Goal: Task Accomplishment & Management: Manage account settings

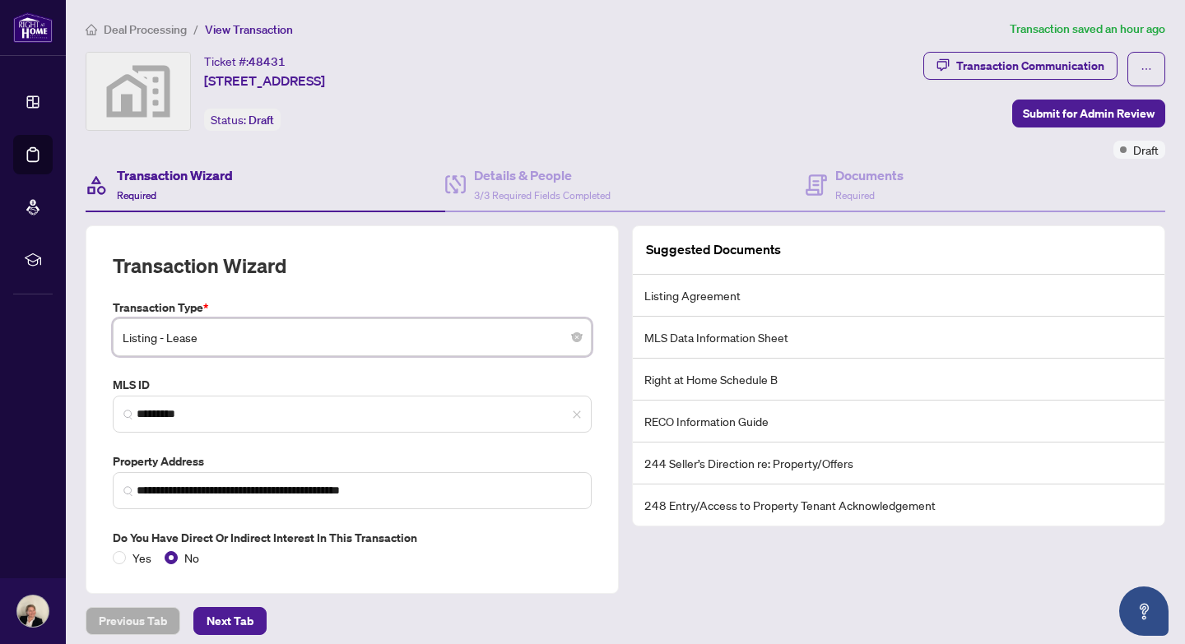
scroll to position [67, 0]
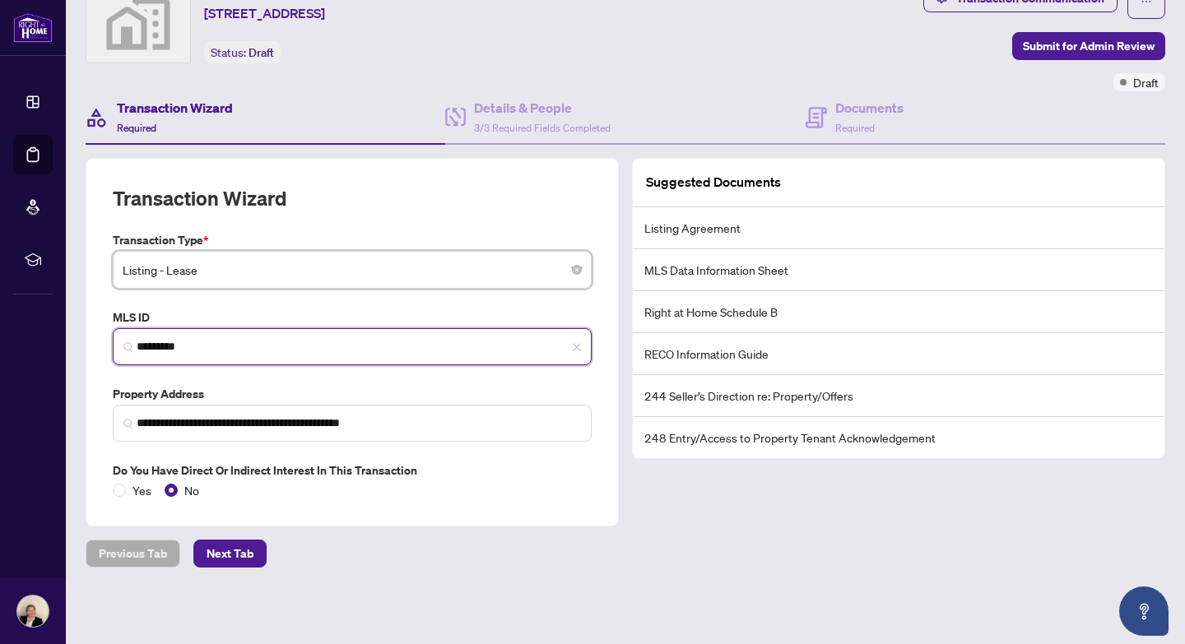
click at [245, 348] on input "*********" at bounding box center [359, 346] width 444 height 17
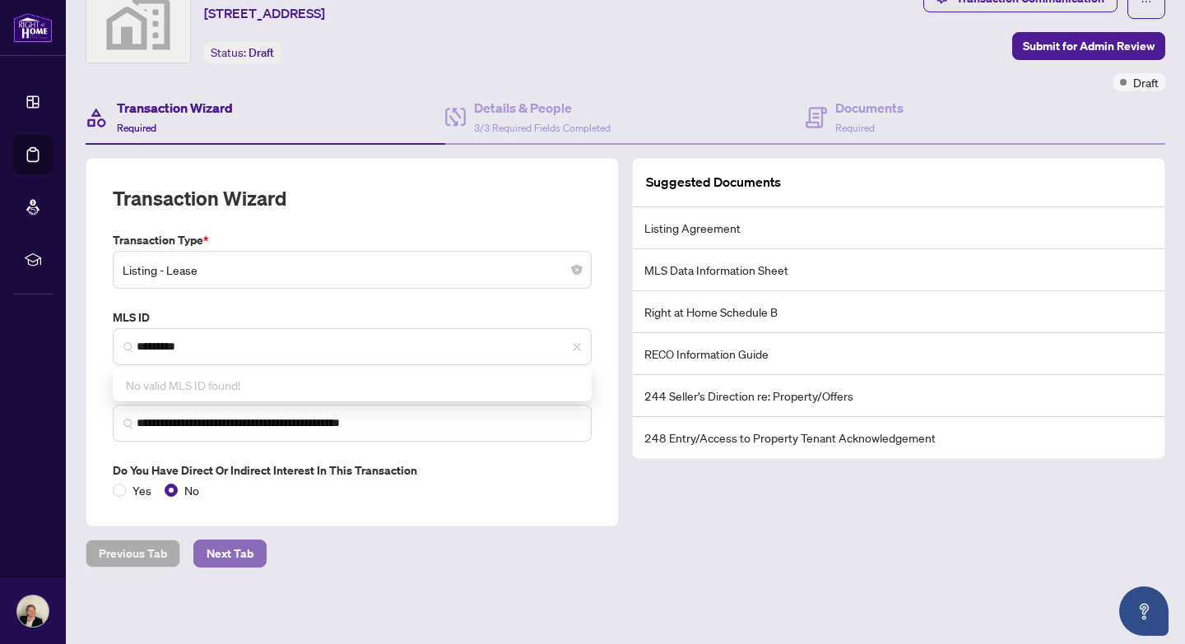
click at [222, 552] on span "Next Tab" at bounding box center [230, 554] width 47 height 26
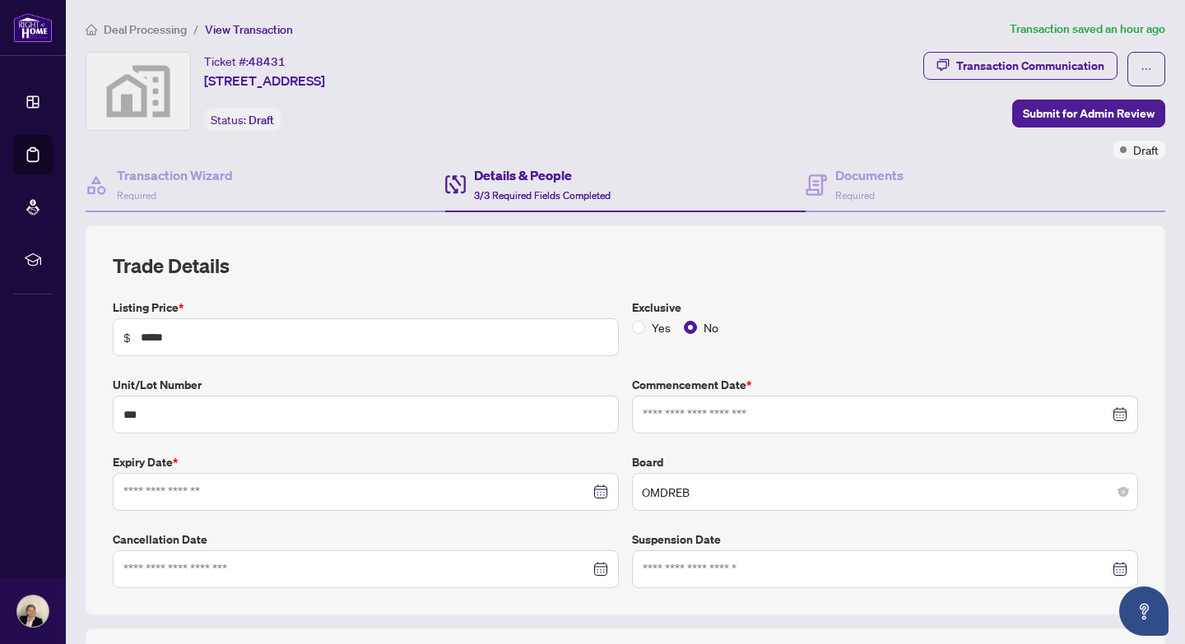
type input "**********"
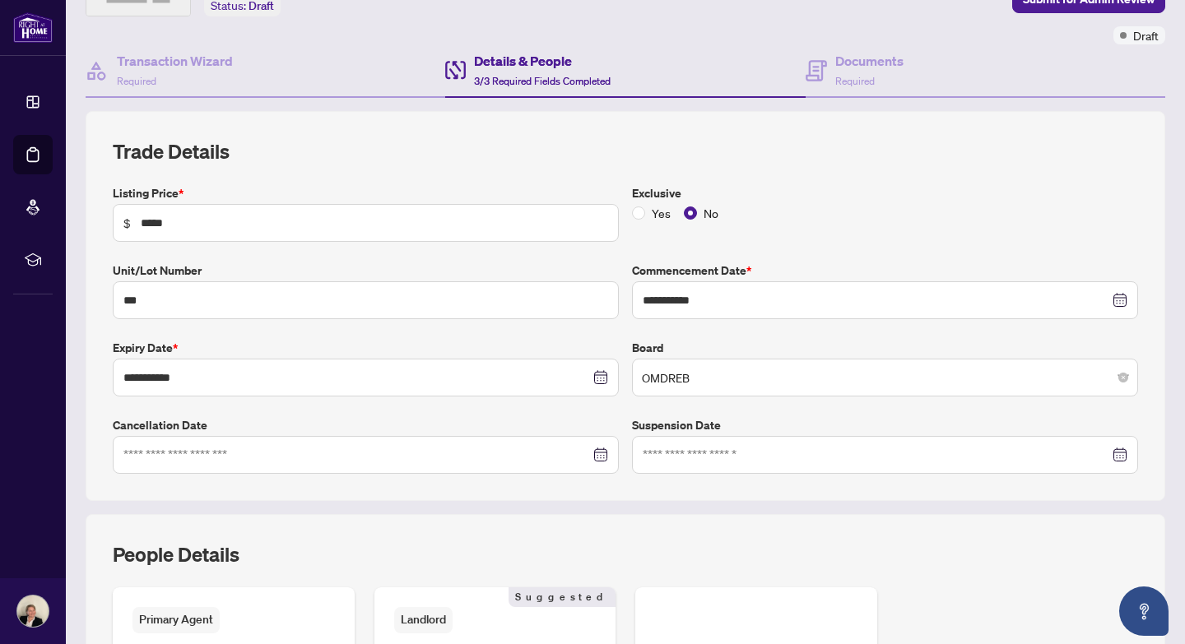
scroll to position [119, 0]
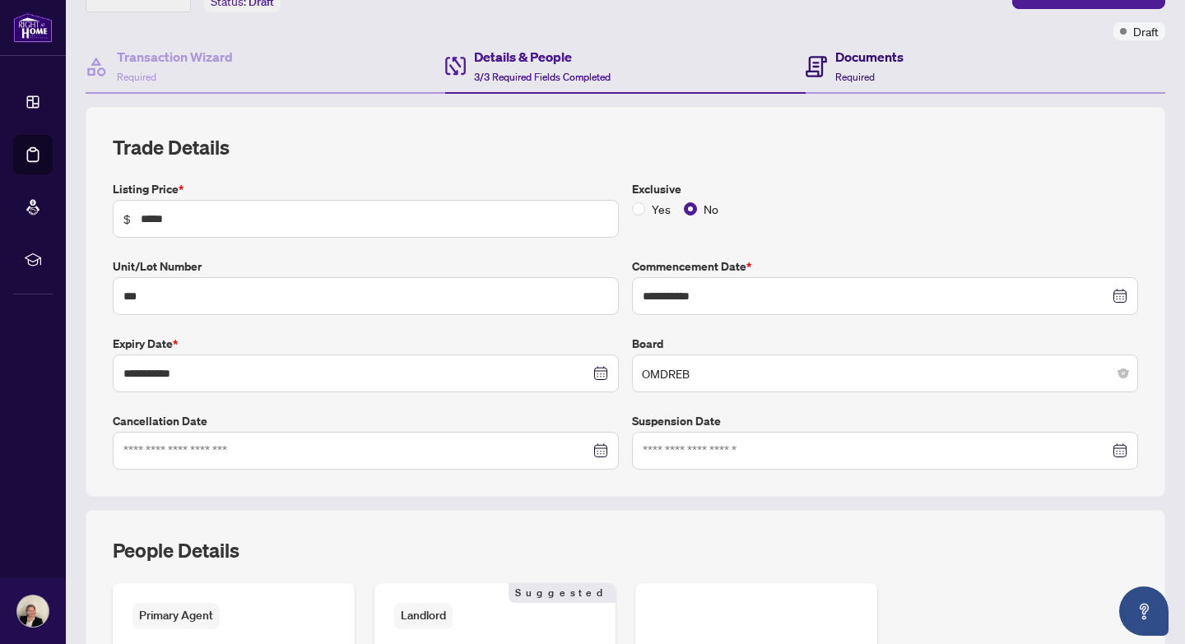
click at [852, 49] on h4 "Documents" at bounding box center [869, 57] width 68 height 20
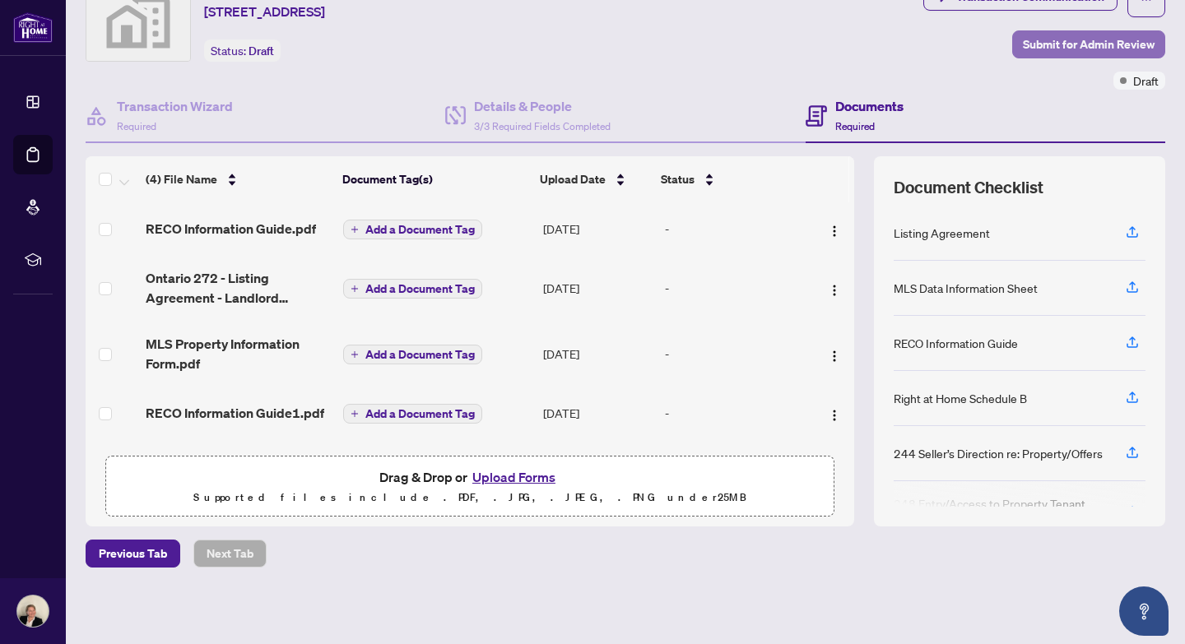
click at [1095, 40] on span "Submit for Admin Review" at bounding box center [1089, 44] width 132 height 26
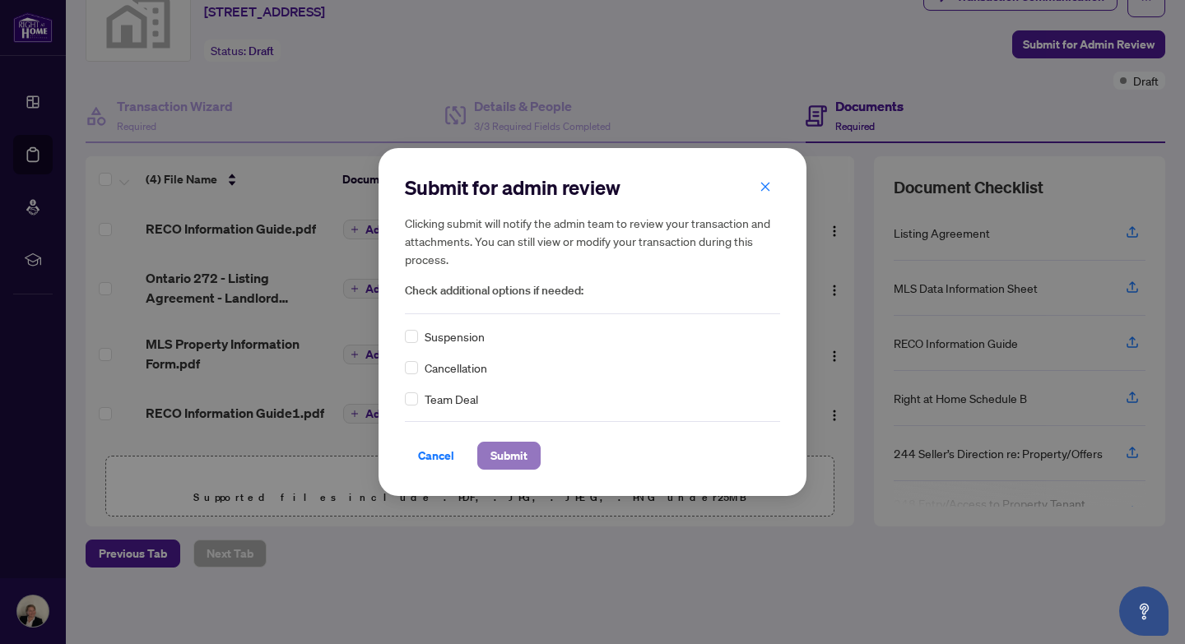
click at [522, 460] on span "Submit" at bounding box center [509, 456] width 37 height 26
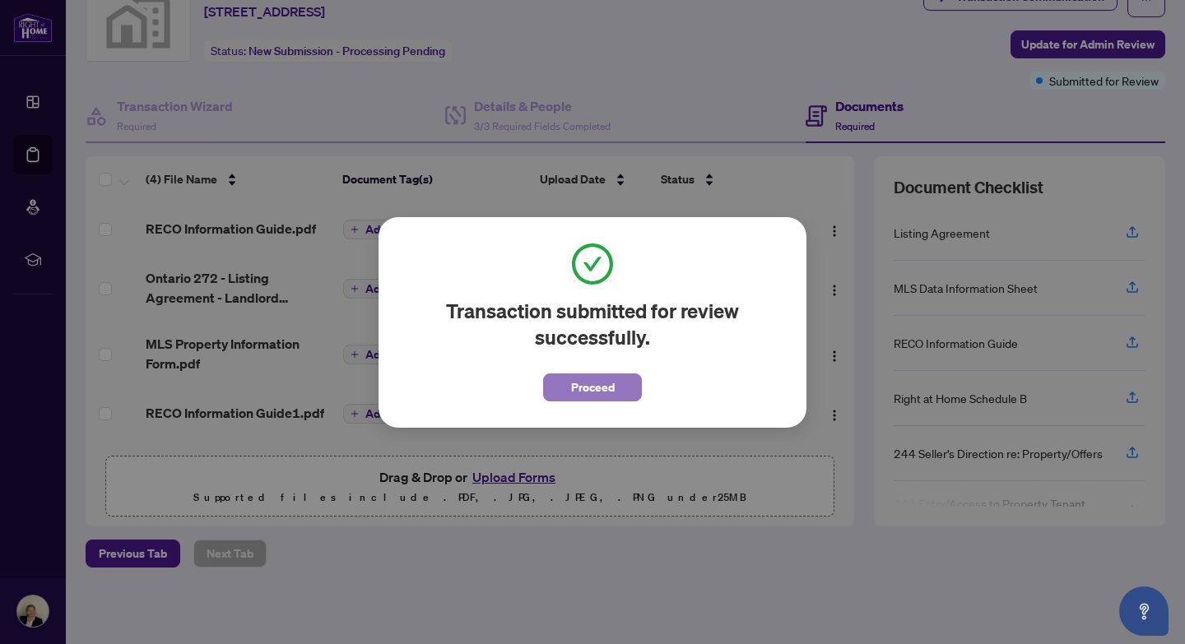
click at [604, 398] on span "Proceed" at bounding box center [593, 387] width 44 height 26
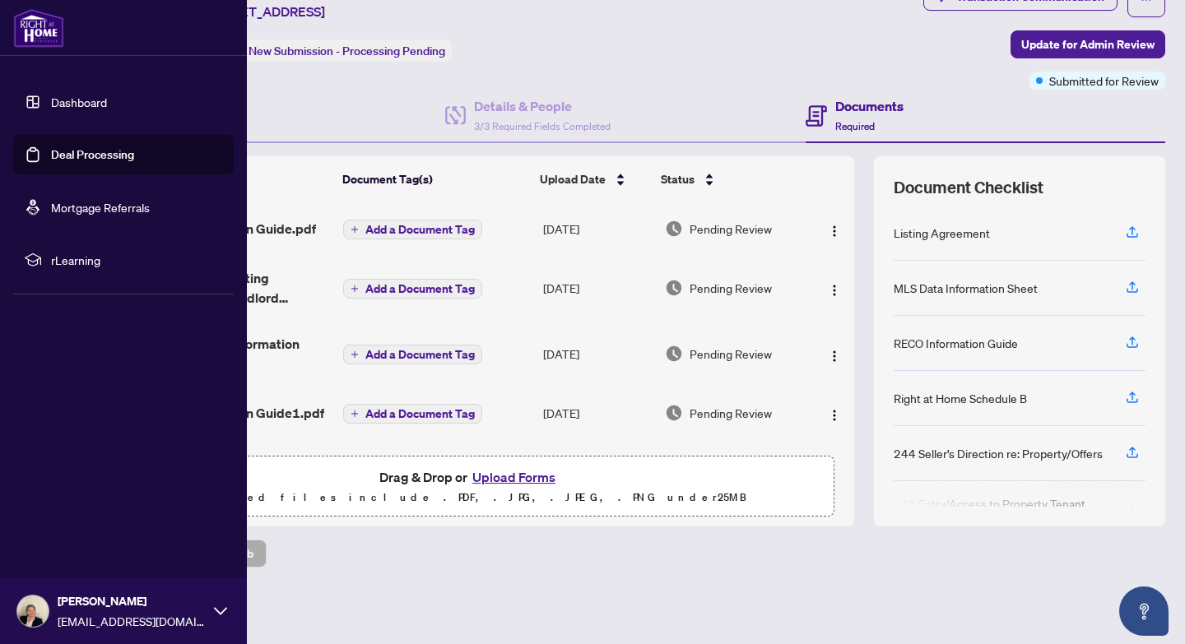
click at [51, 152] on link "Deal Processing" at bounding box center [92, 154] width 83 height 15
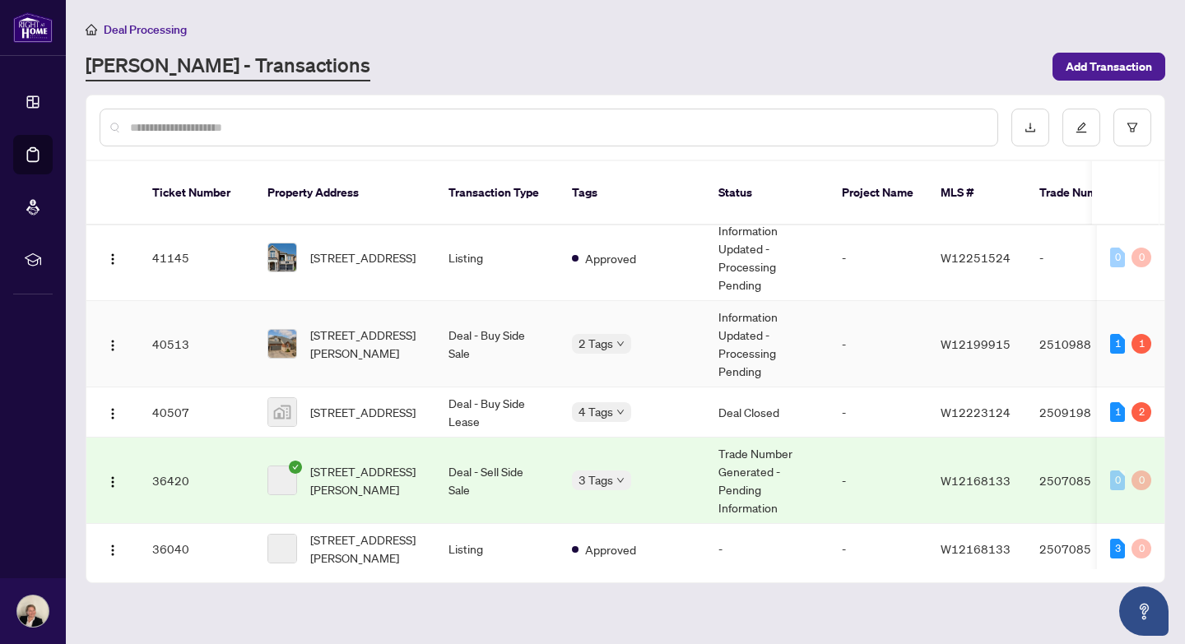
scroll to position [226, 0]
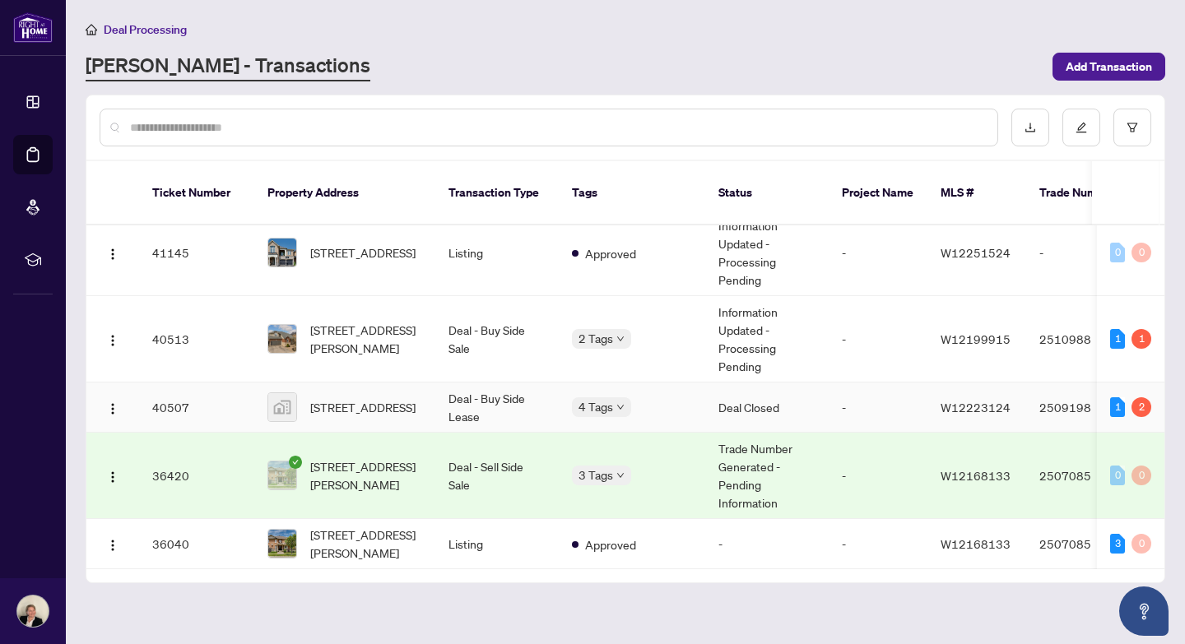
click at [473, 383] on td "Deal - Buy Side Lease" at bounding box center [496, 408] width 123 height 50
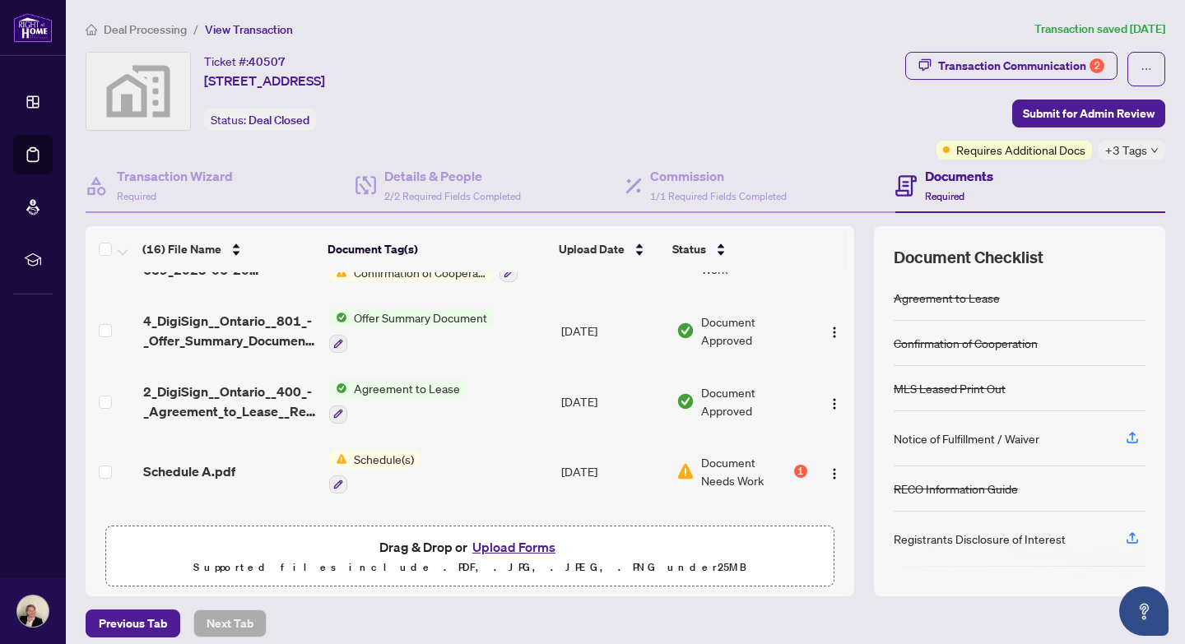
scroll to position [879, 0]
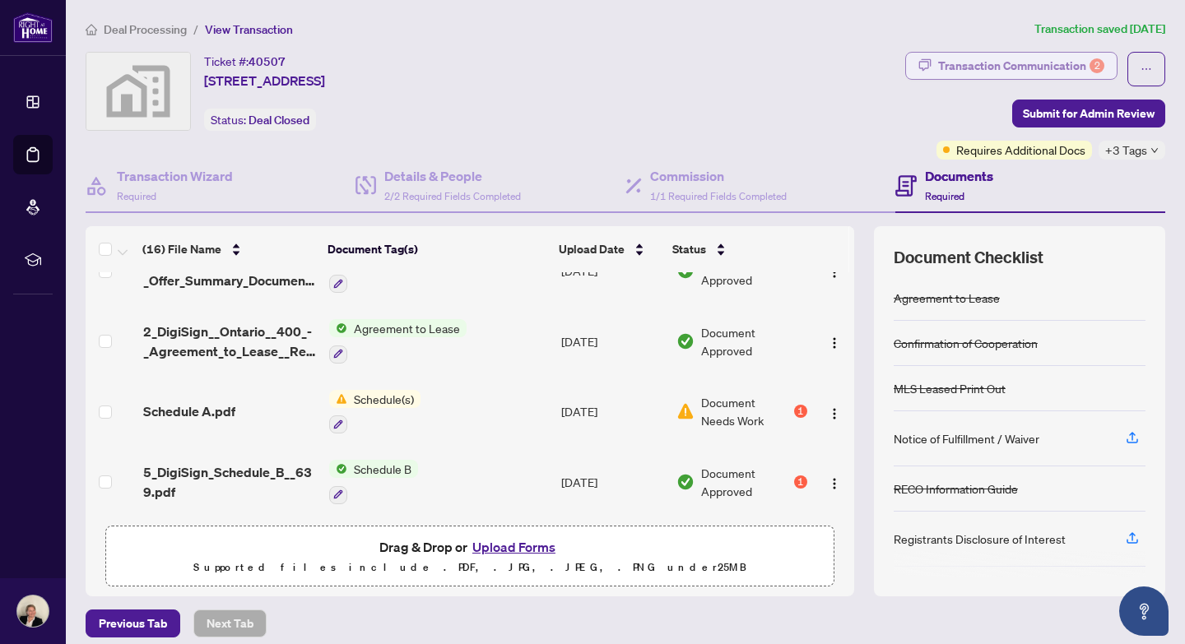
click at [1058, 70] on div "Transaction Communication 2" at bounding box center [1021, 66] width 166 height 26
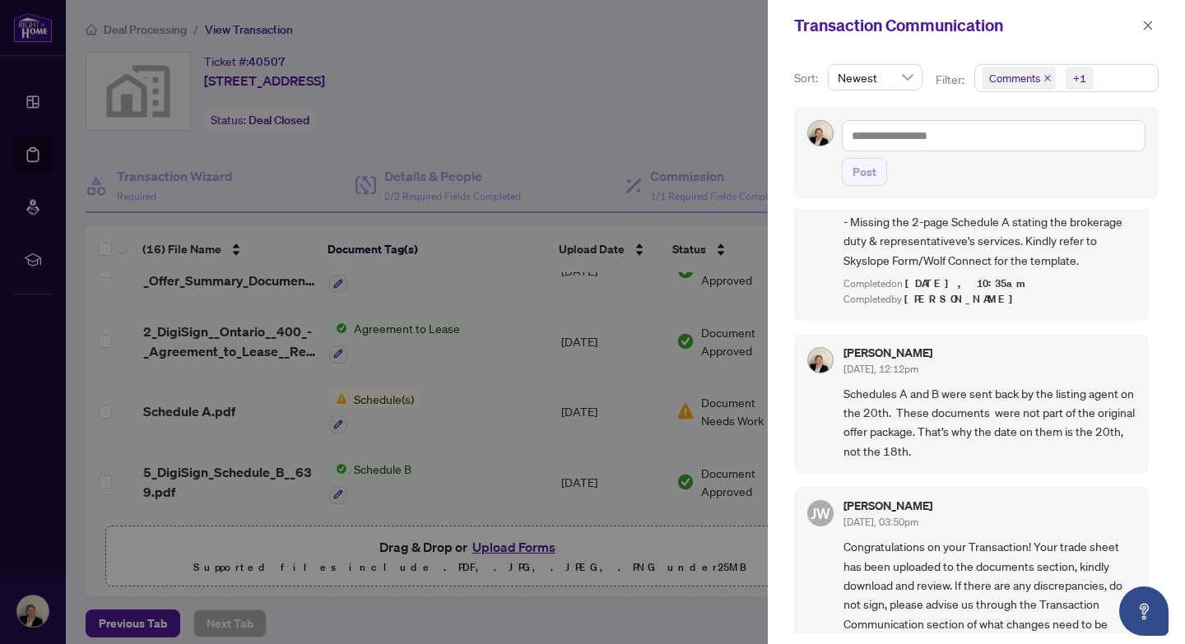
scroll to position [1169, 0]
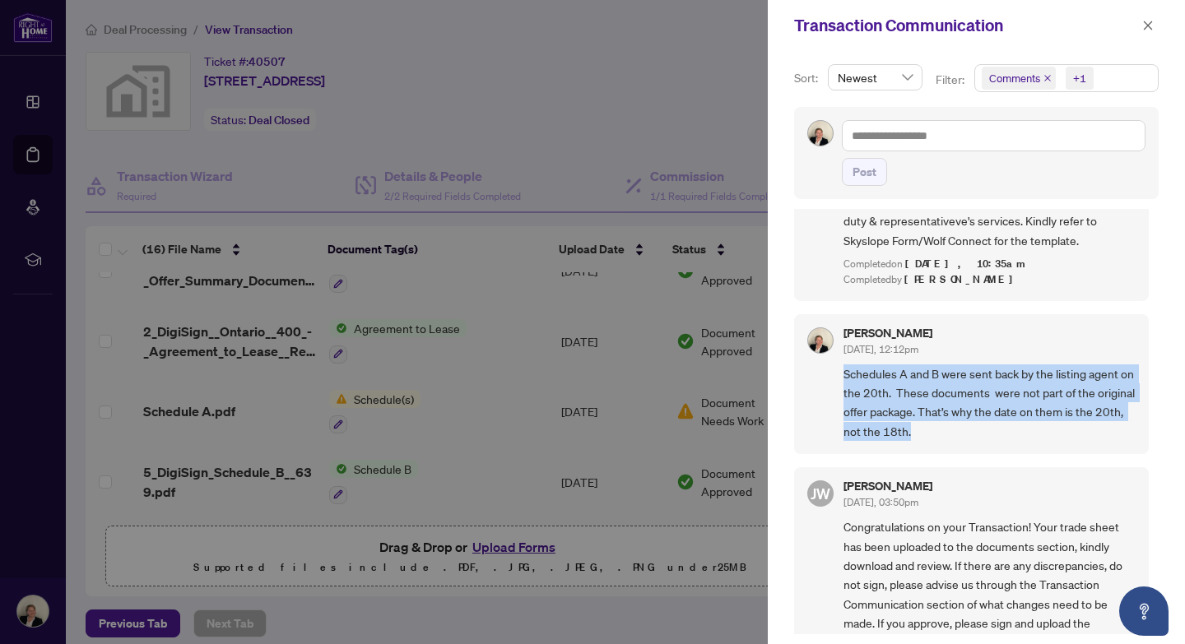
drag, startPoint x: 844, startPoint y: 398, endPoint x: 956, endPoint y: 462, distance: 129.0
click at [956, 442] on span "Schedules A and B were sent back by the listing agent on the 20th. These docume…" at bounding box center [990, 403] width 292 height 77
copy span "Schedules A and B were sent back by the listing agent on the 20th. These docume…"
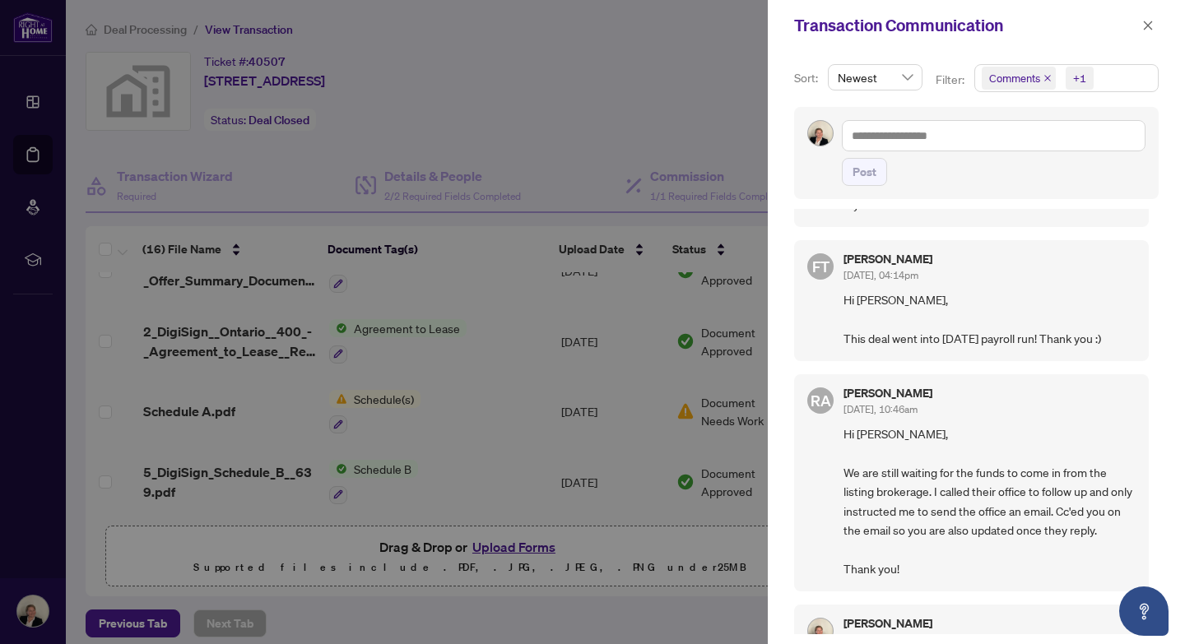
scroll to position [0, 0]
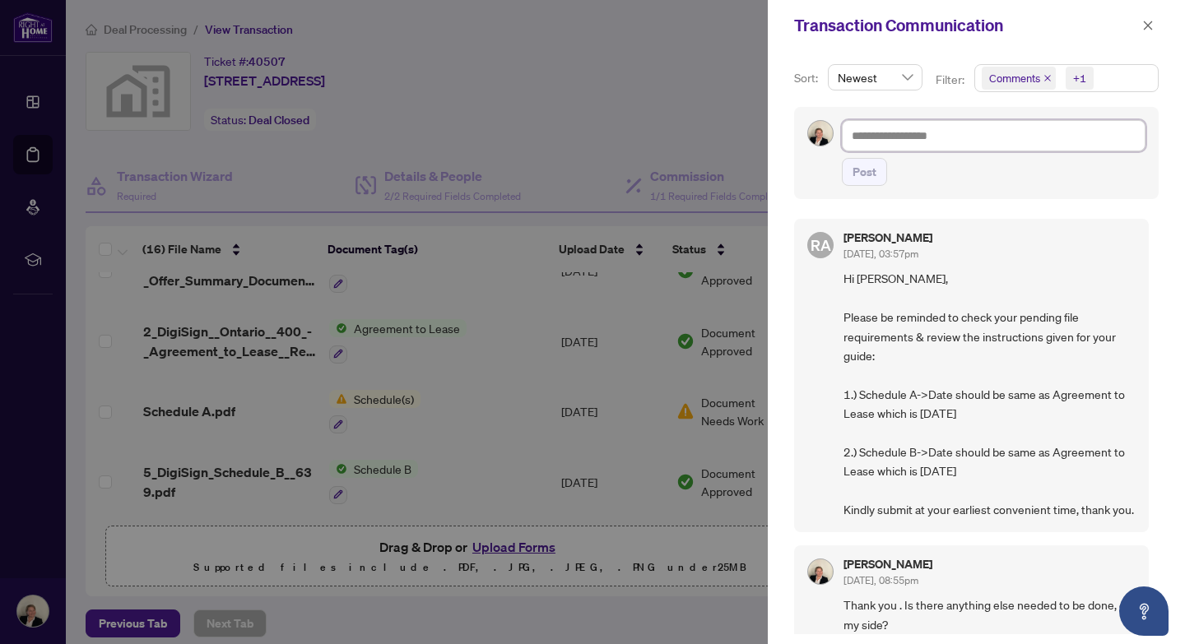
click at [1001, 138] on textarea at bounding box center [994, 135] width 304 height 31
paste textarea "**********"
type textarea "**********"
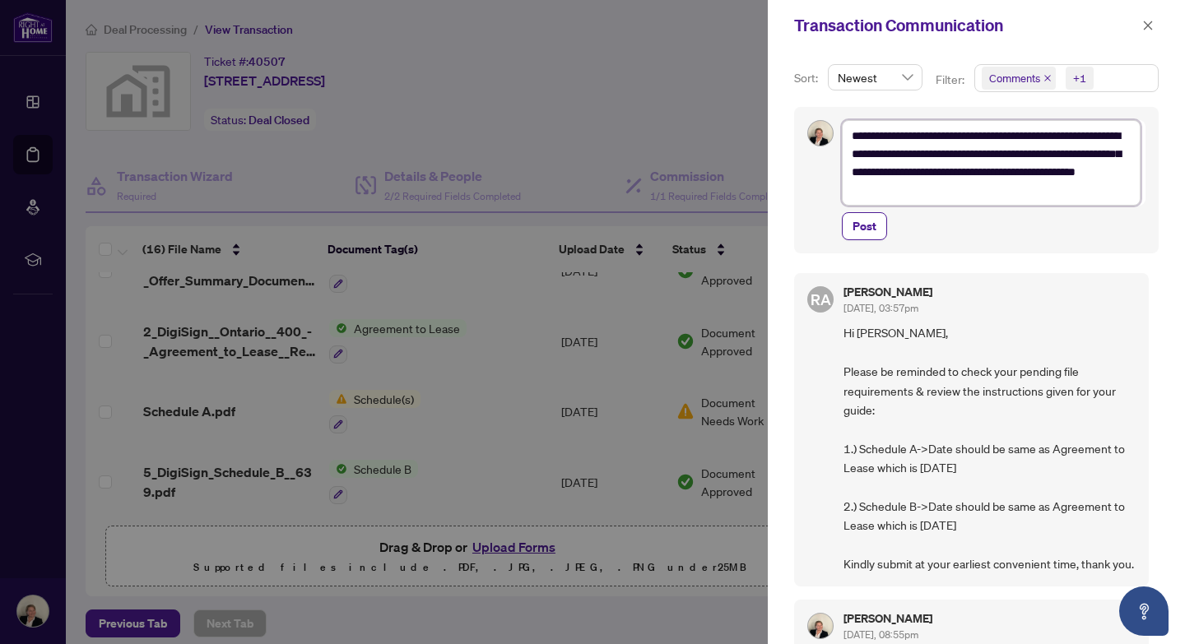
type textarea "**********"
click at [1021, 261] on div "**********" at bounding box center [976, 347] width 417 height 593
drag, startPoint x: 853, startPoint y: 137, endPoint x: 969, endPoint y: 207, distance: 135.5
click at [969, 207] on div "**********" at bounding box center [994, 180] width 304 height 120
type textarea "**********"
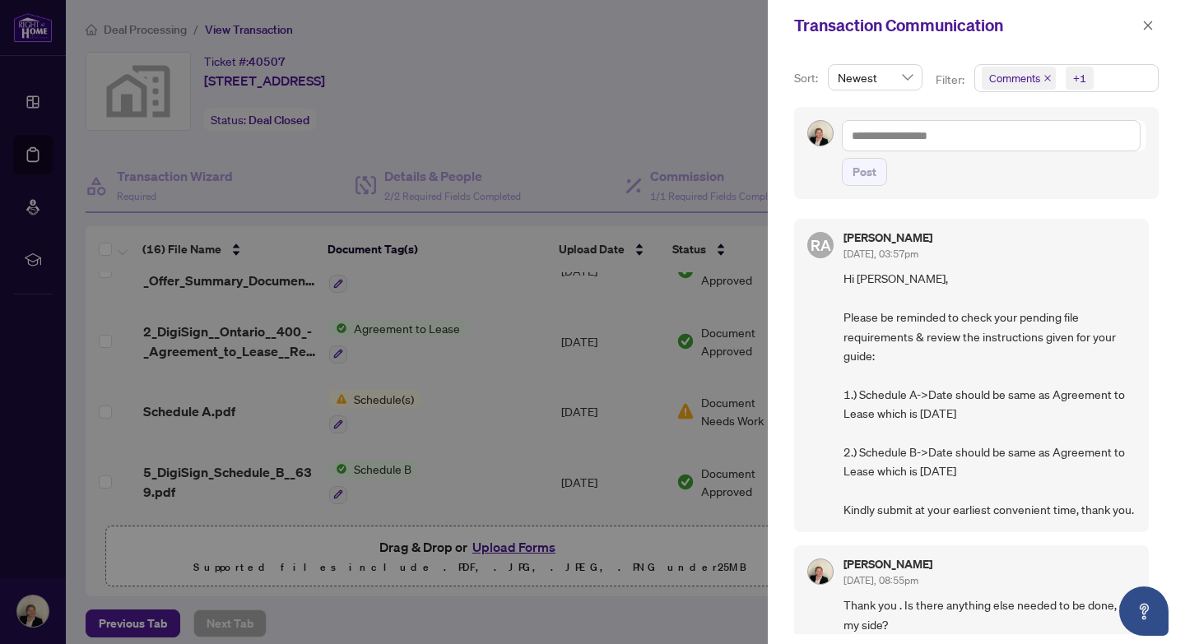
click at [700, 584] on div at bounding box center [592, 322] width 1185 height 644
click at [523, 497] on div at bounding box center [592, 322] width 1185 height 644
click at [1147, 27] on icon "close" at bounding box center [1148, 26] width 12 height 12
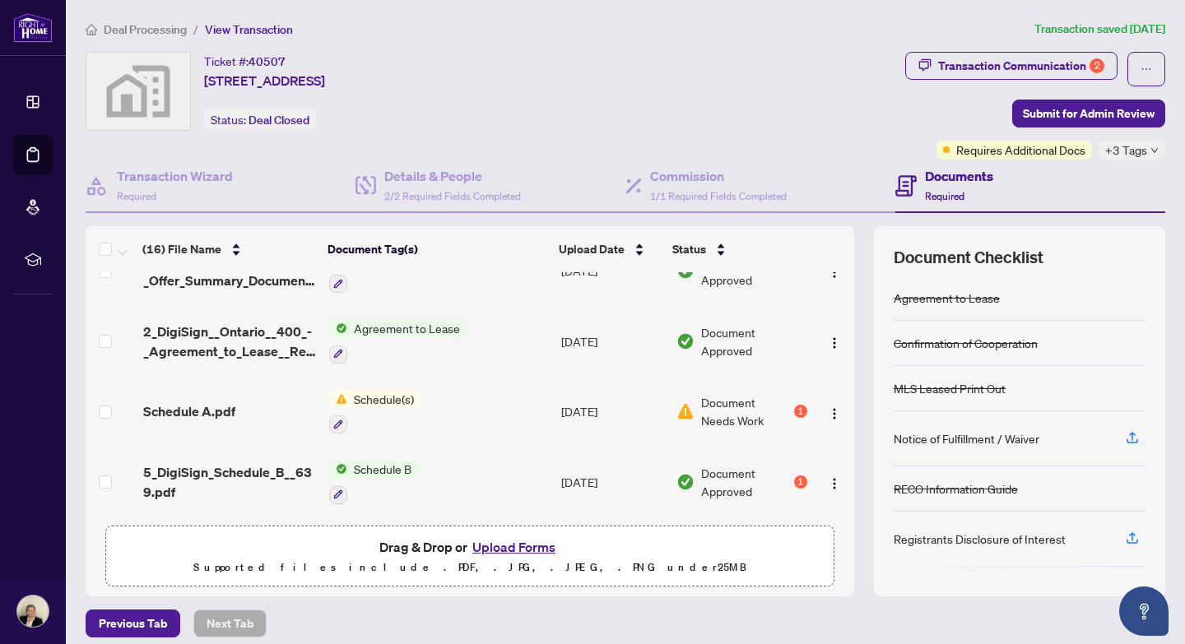
scroll to position [70, 0]
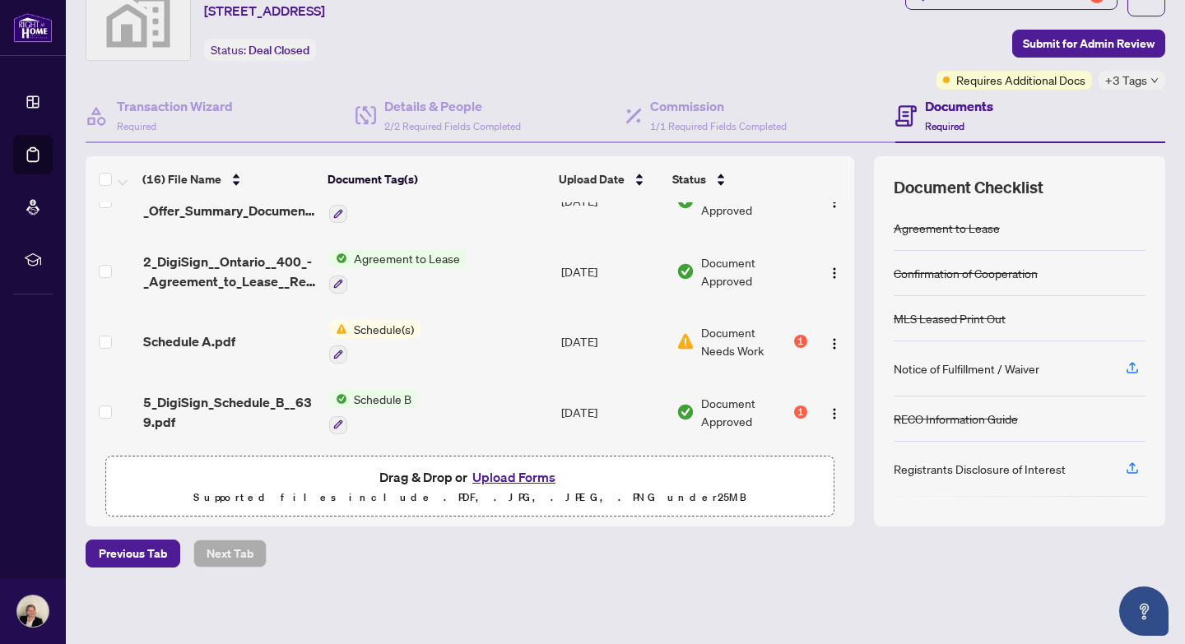
click at [385, 320] on span "Schedule(s)" at bounding box center [383, 329] width 73 height 18
click at [169, 333] on span "Schedule A.pdf" at bounding box center [189, 342] width 92 height 20
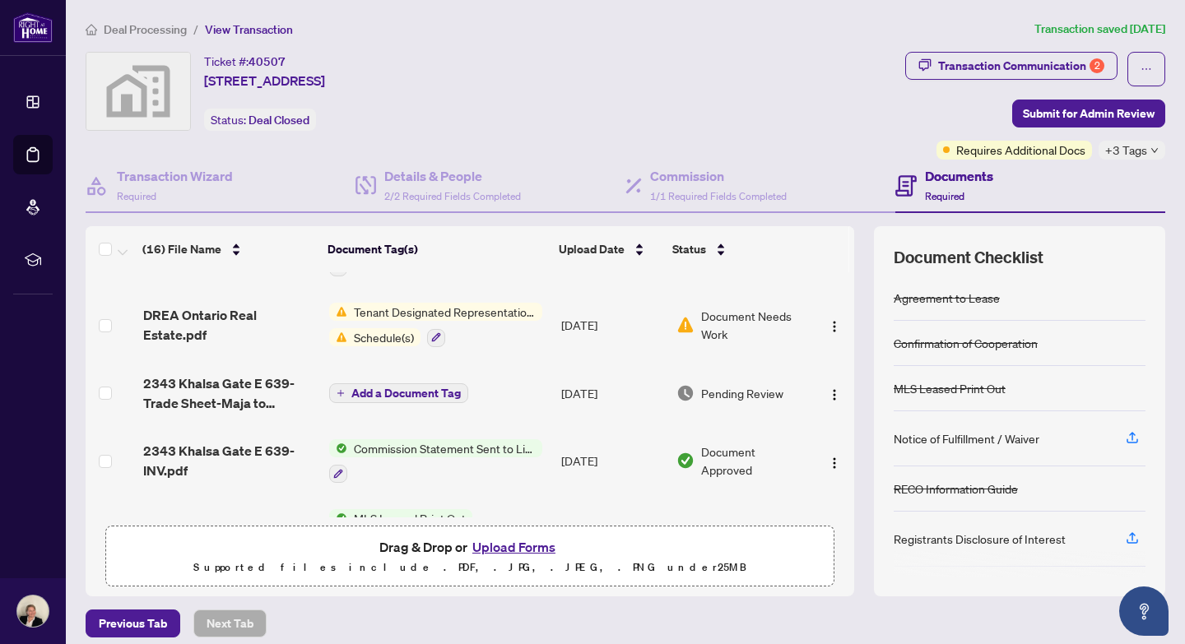
scroll to position [289, 0]
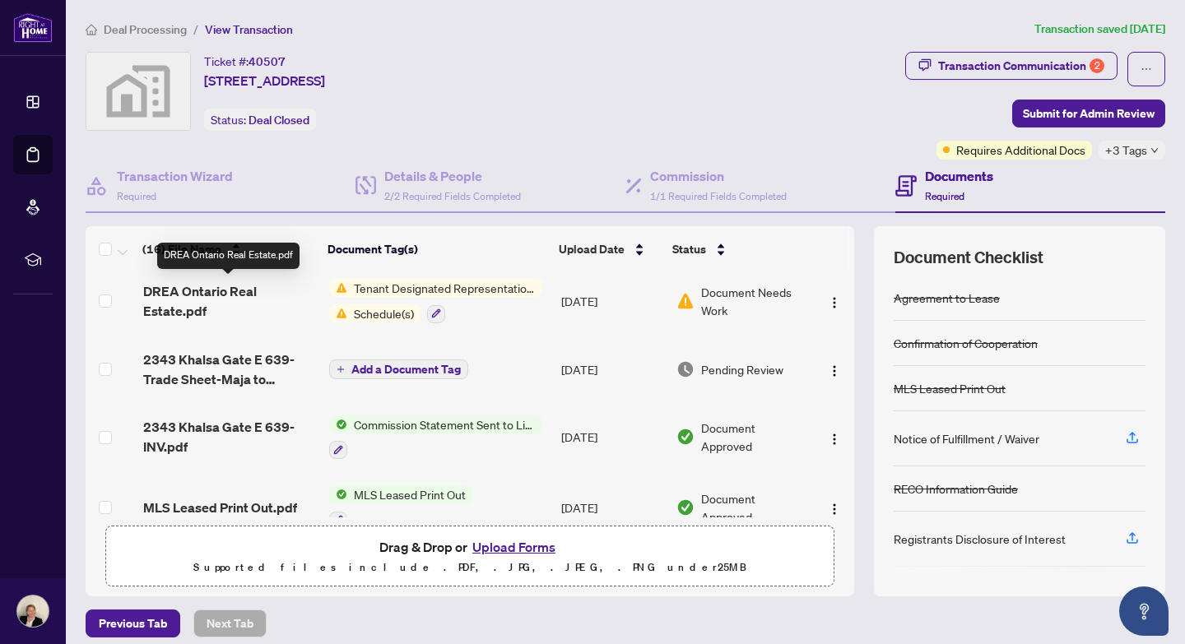
click at [191, 290] on span "DREA Ontario Real Estate.pdf" at bounding box center [229, 301] width 173 height 40
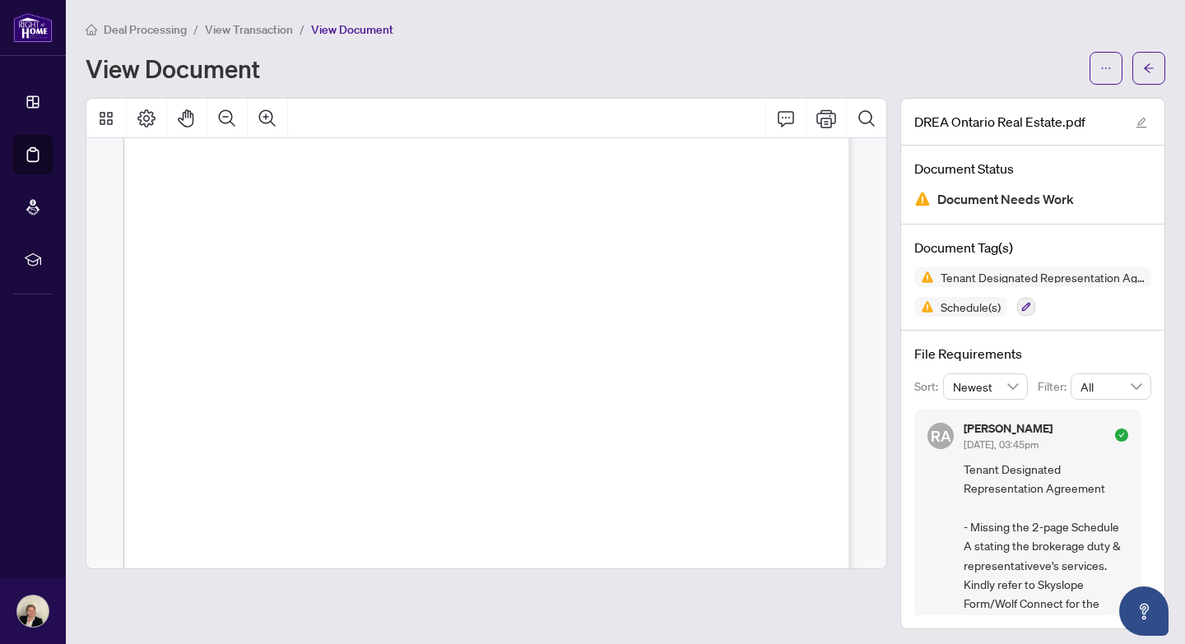
scroll to position [2275, 0]
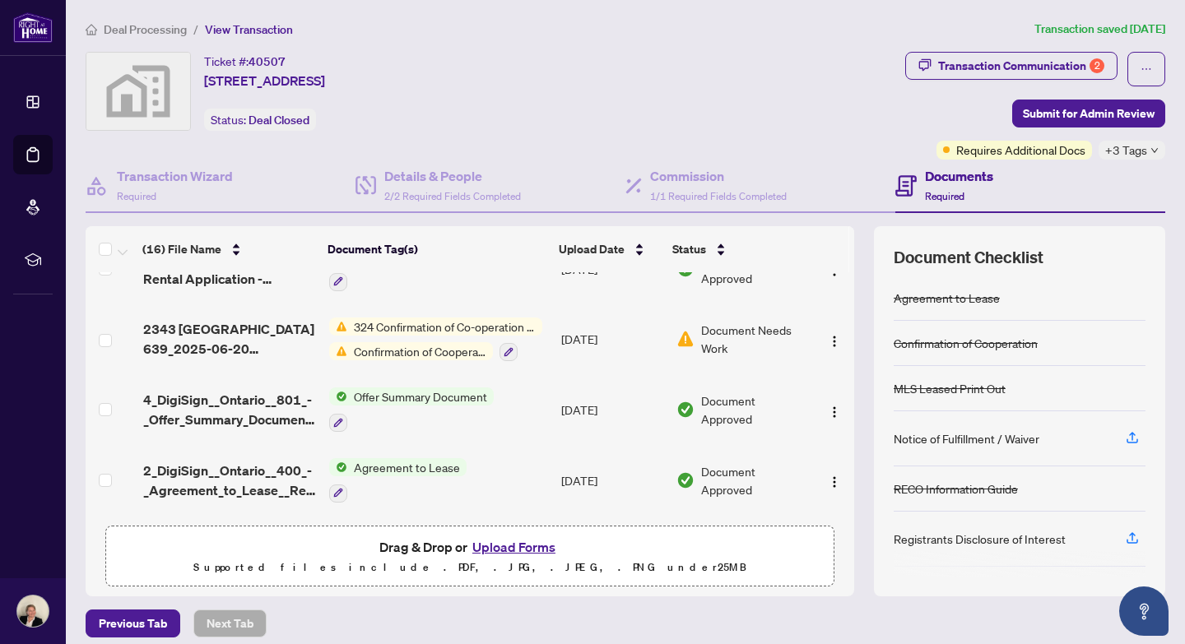
scroll to position [751, 0]
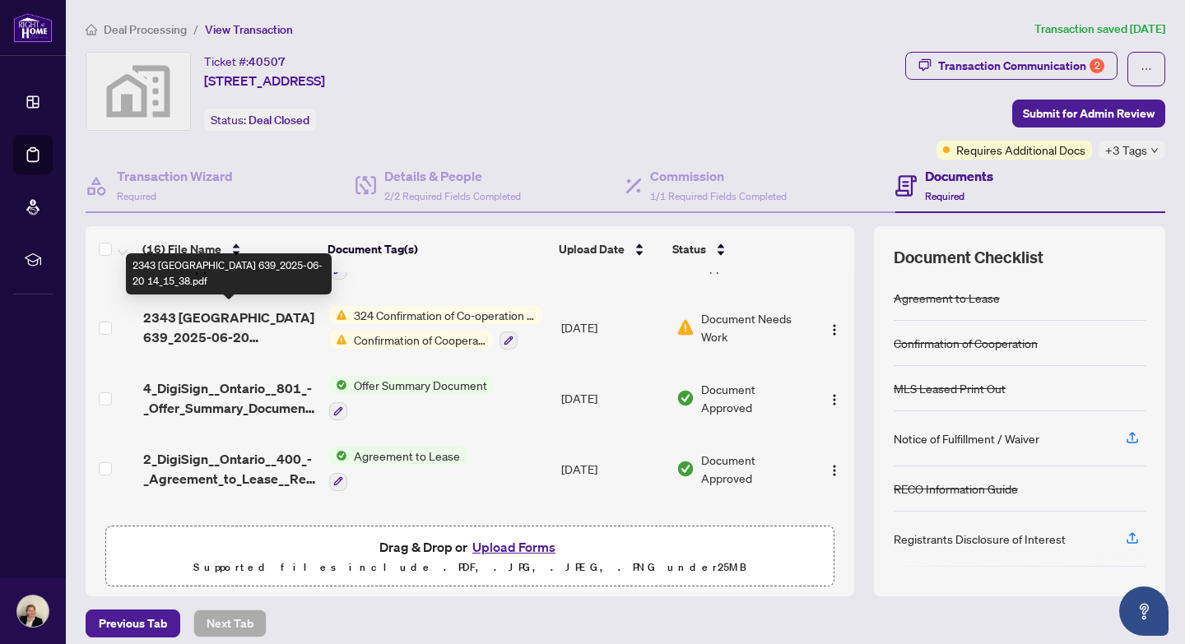
click at [188, 324] on span "2343 [GEOGRAPHIC_DATA] 639_2025-06-20 14_15_38.pdf" at bounding box center [229, 328] width 173 height 40
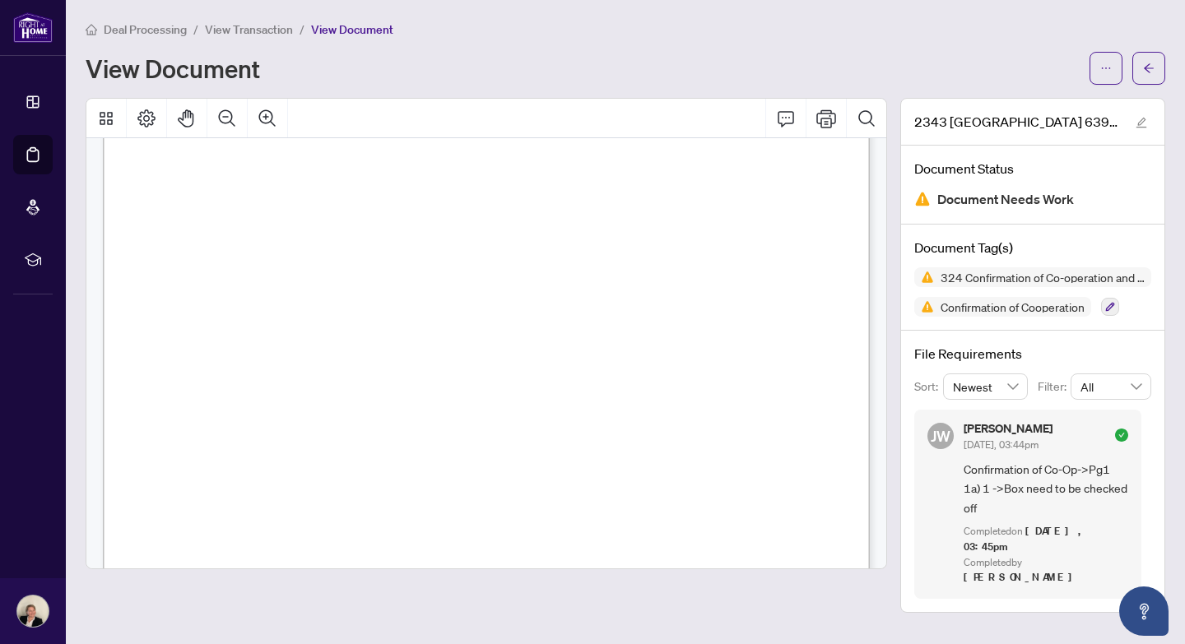
scroll to position [1613, 0]
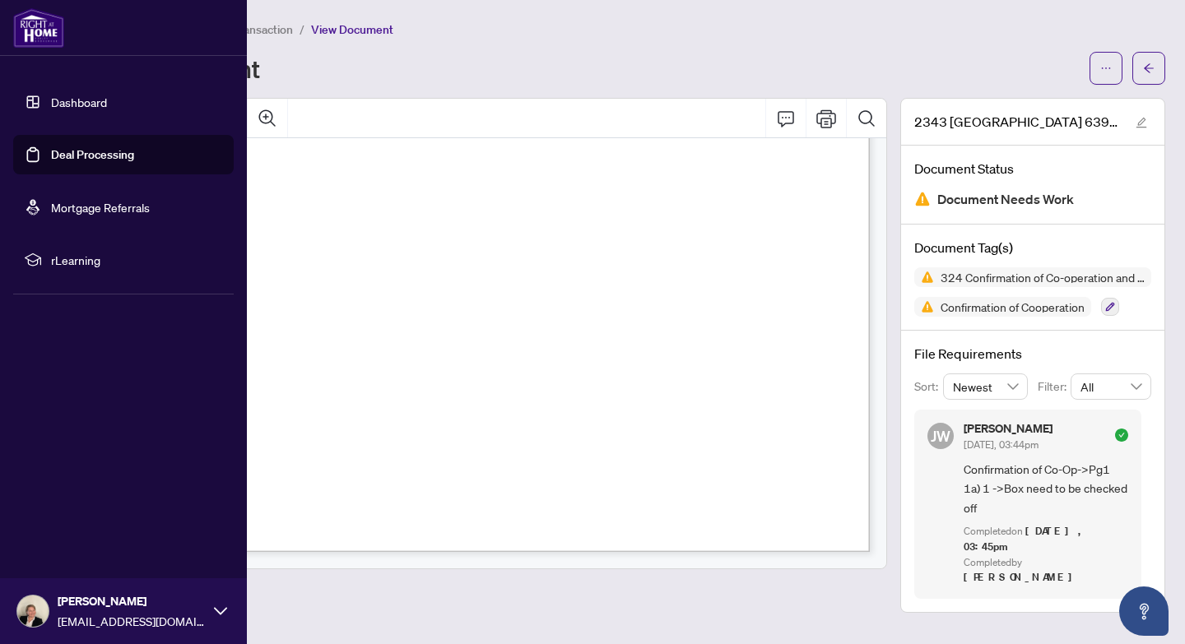
click at [51, 147] on link "Deal Processing" at bounding box center [92, 154] width 83 height 15
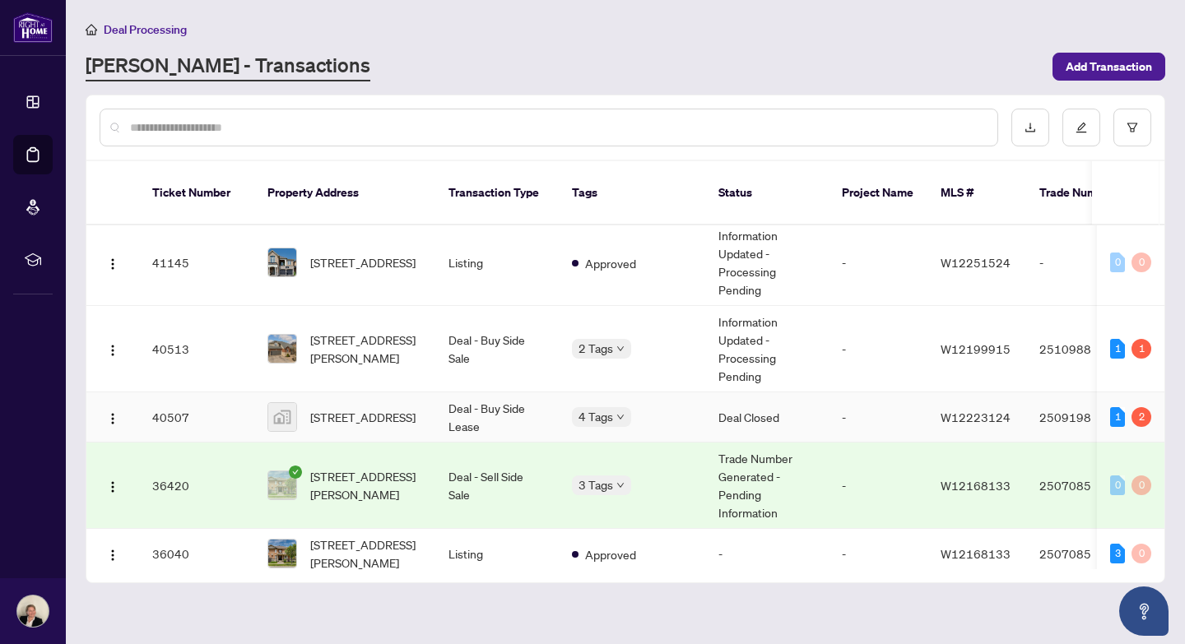
scroll to position [226, 0]
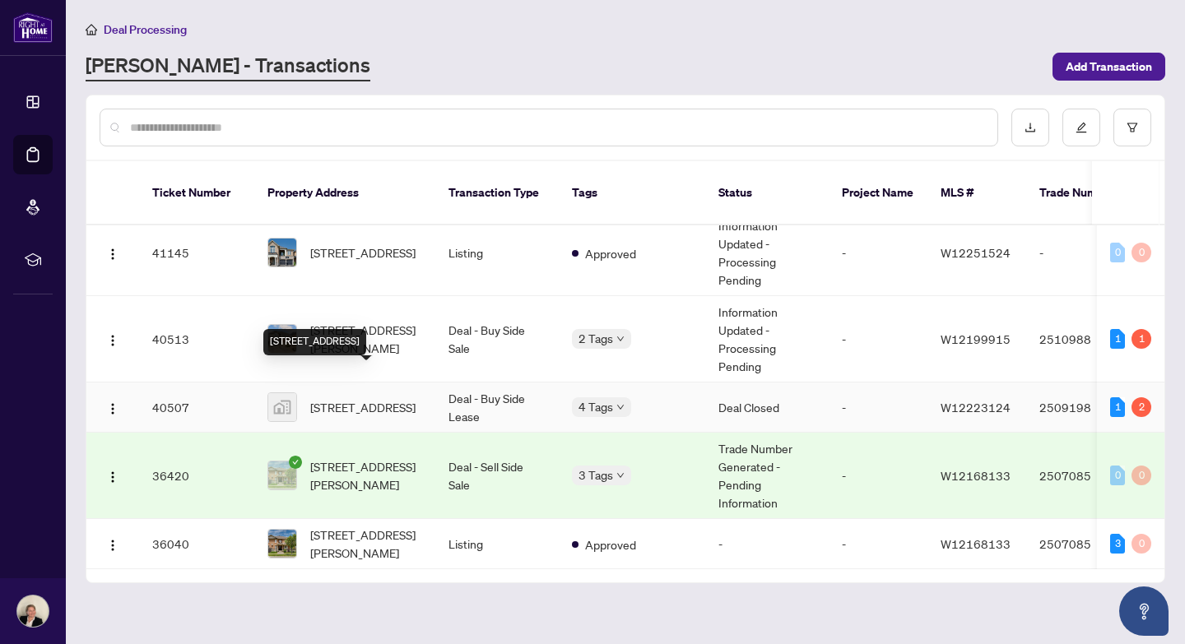
click at [364, 398] on span "[STREET_ADDRESS]" at bounding box center [362, 407] width 105 height 18
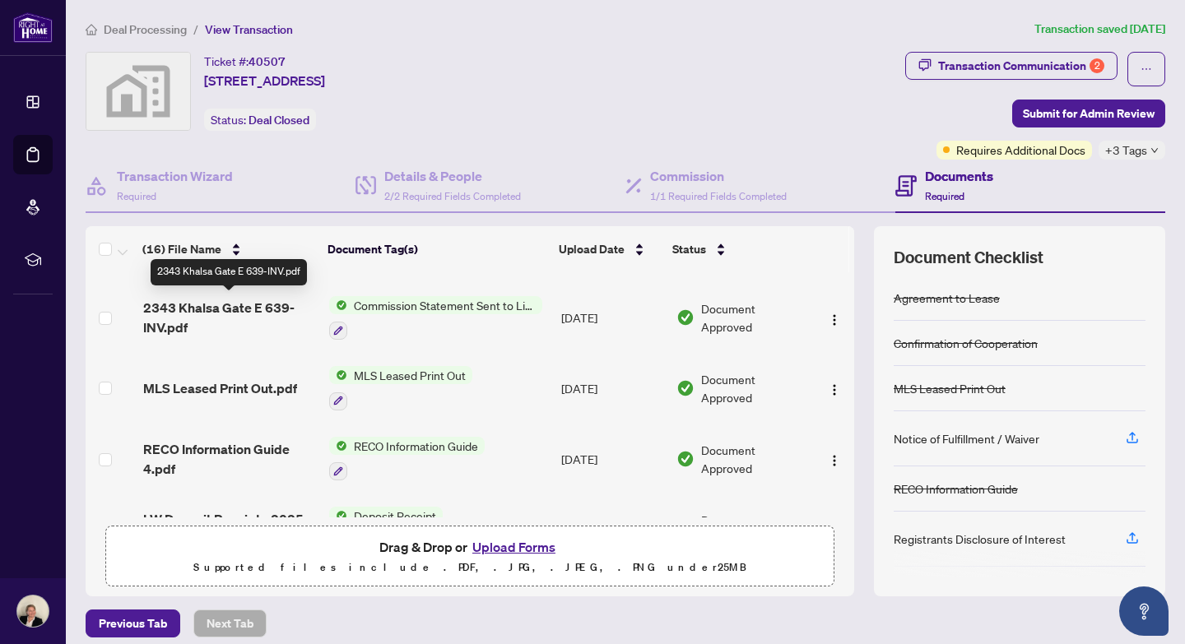
scroll to position [397, 0]
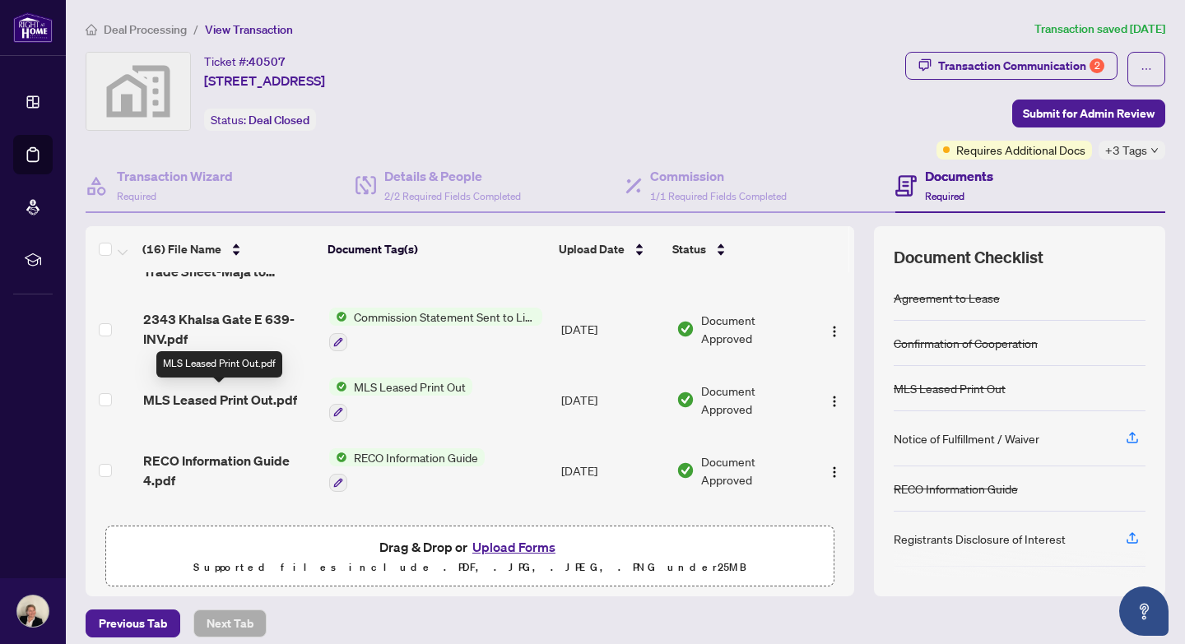
click at [254, 395] on span "MLS Leased Print Out.pdf" at bounding box center [220, 400] width 154 height 20
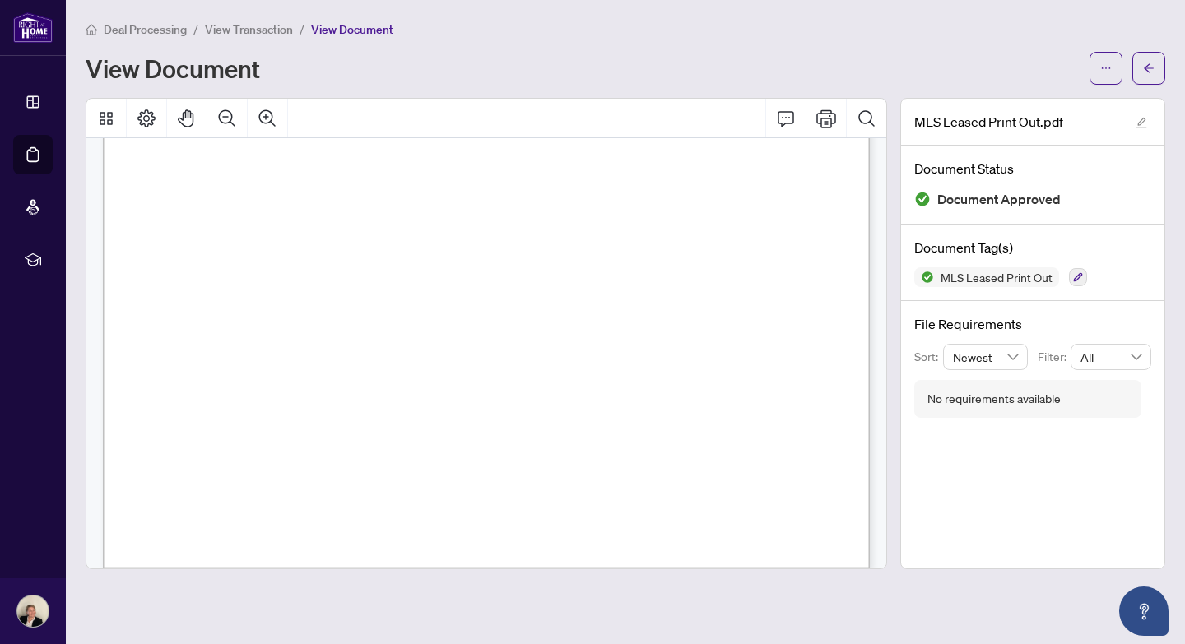
scroll to position [5684, 0]
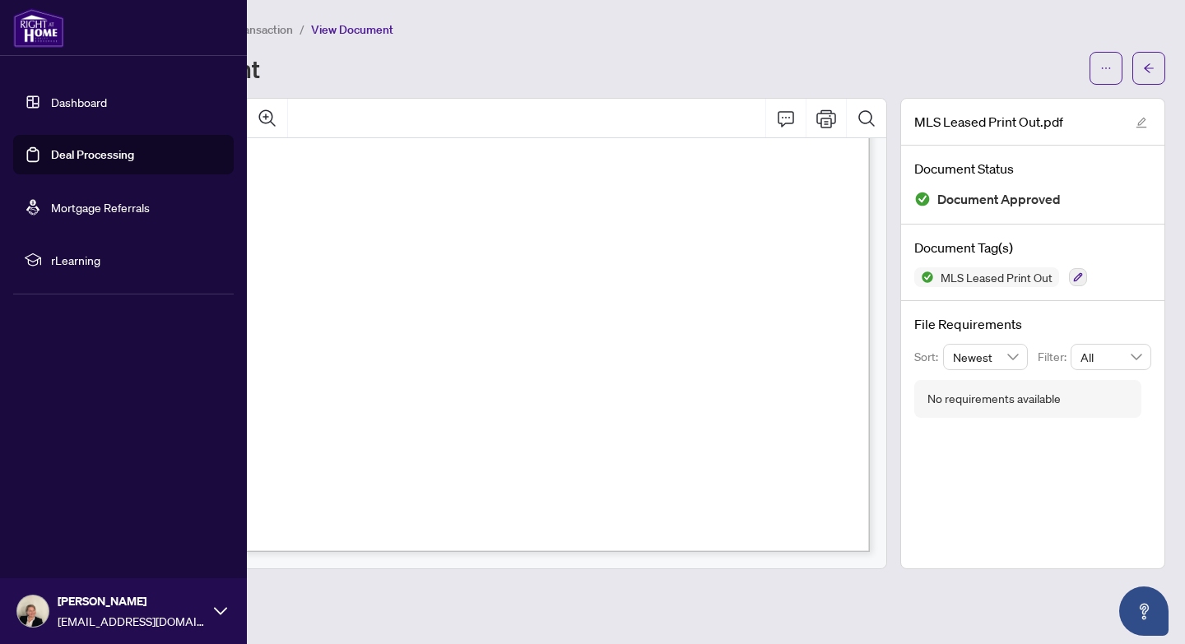
click at [51, 153] on link "Deal Processing" at bounding box center [92, 154] width 83 height 15
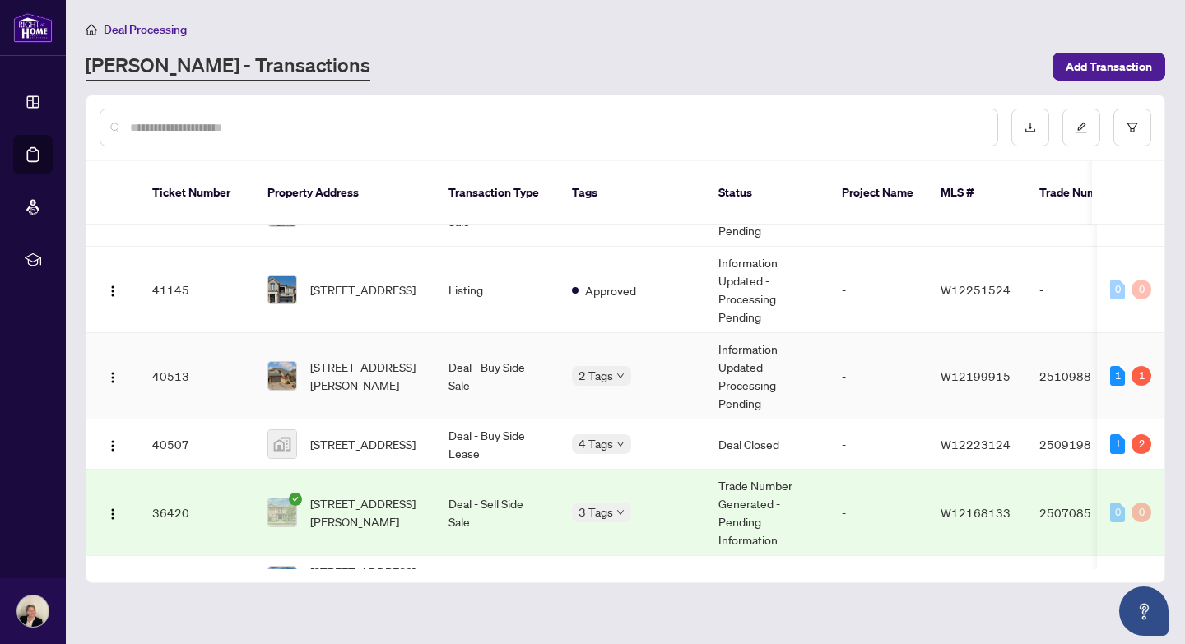
scroll to position [226, 0]
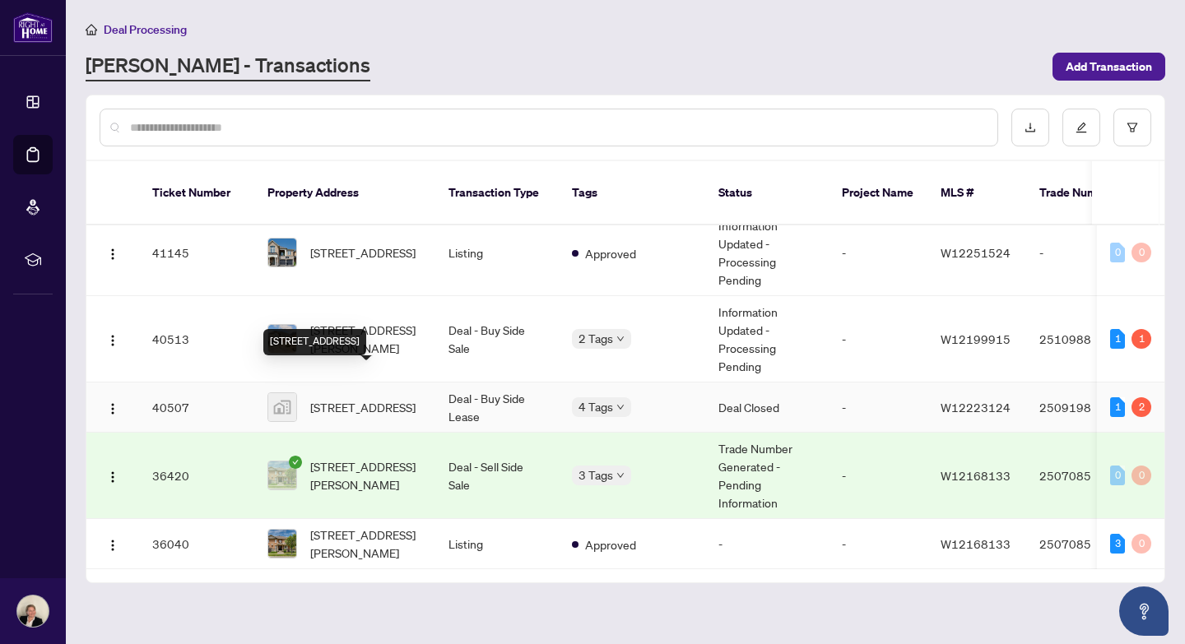
click at [355, 398] on span "[STREET_ADDRESS]" at bounding box center [362, 407] width 105 height 18
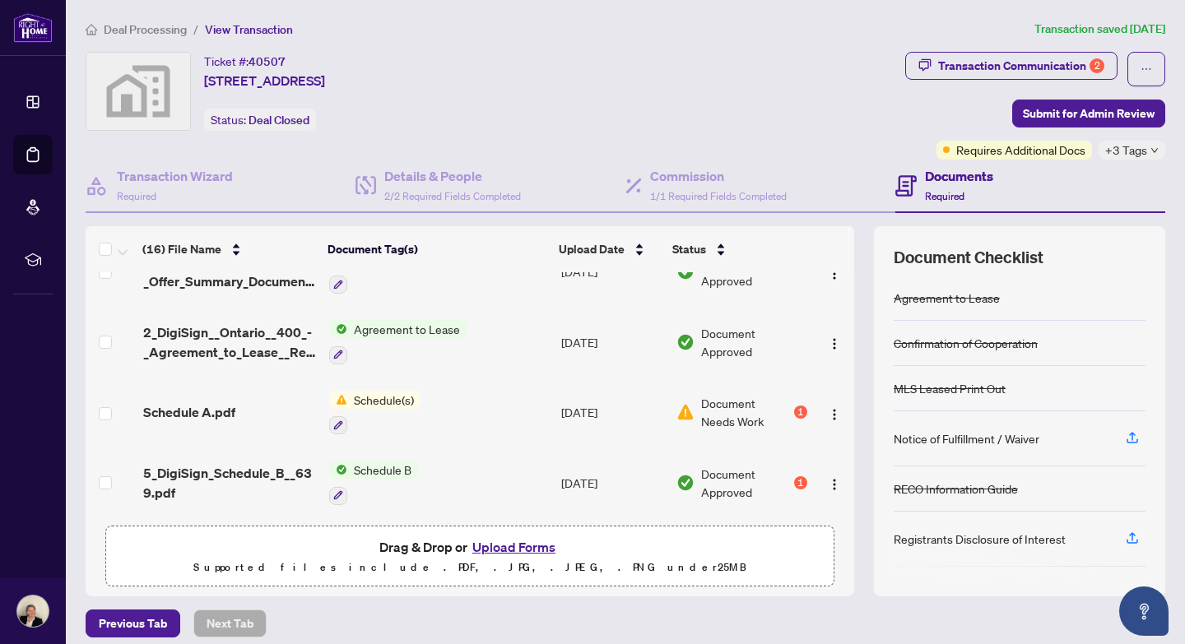
scroll to position [879, 0]
click at [217, 407] on span "Schedule A.pdf" at bounding box center [189, 412] width 92 height 20
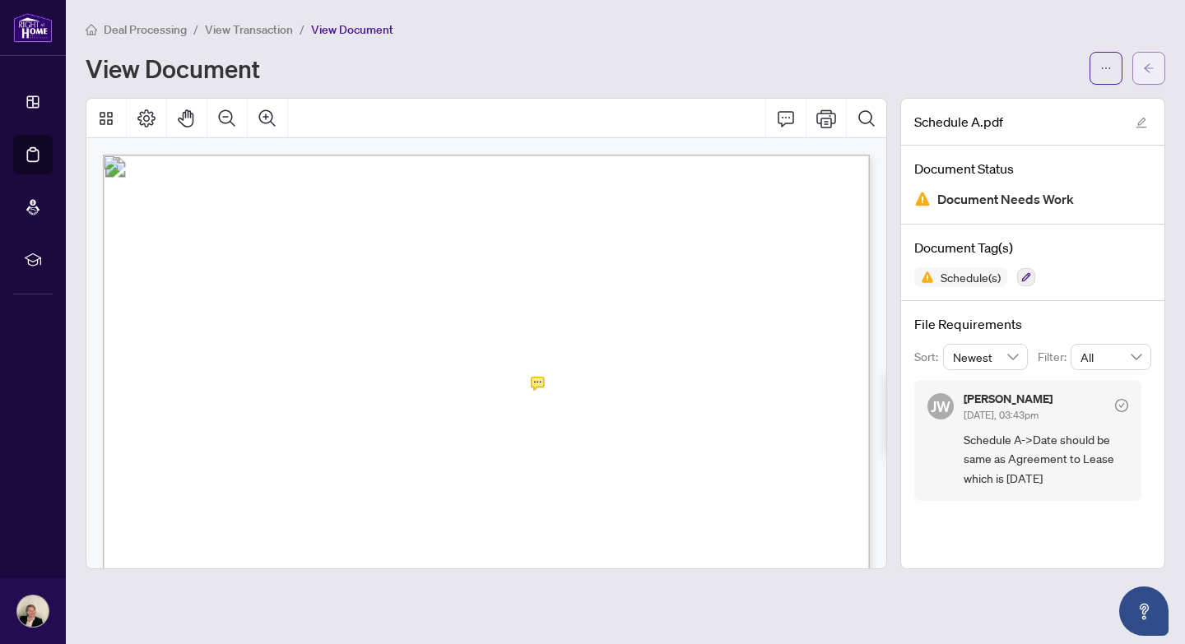
click at [1146, 67] on icon "arrow-left" at bounding box center [1149, 67] width 10 height 9
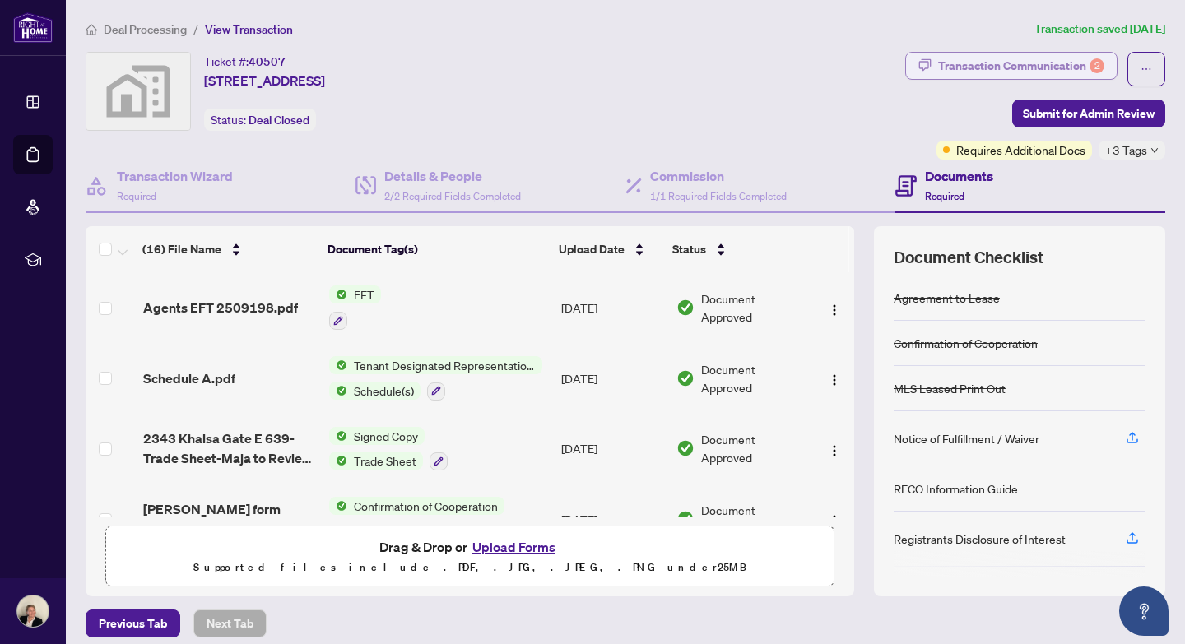
click at [1055, 67] on div "Transaction Communication 2" at bounding box center [1021, 66] width 166 height 26
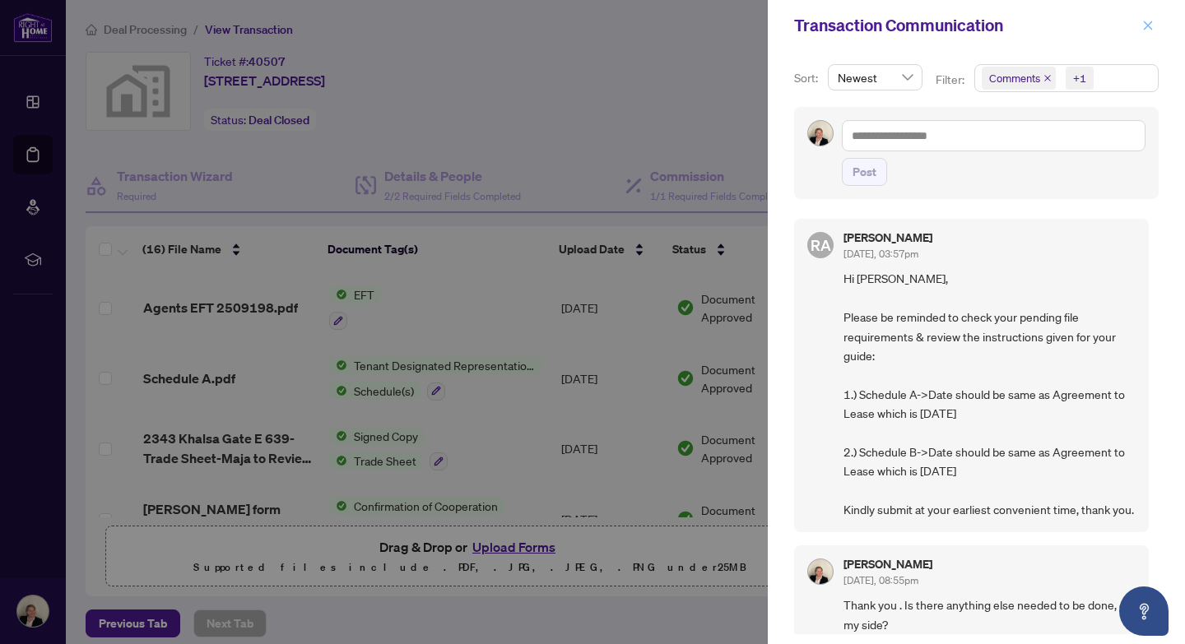
click at [1149, 26] on icon "close" at bounding box center [1148, 26] width 12 height 12
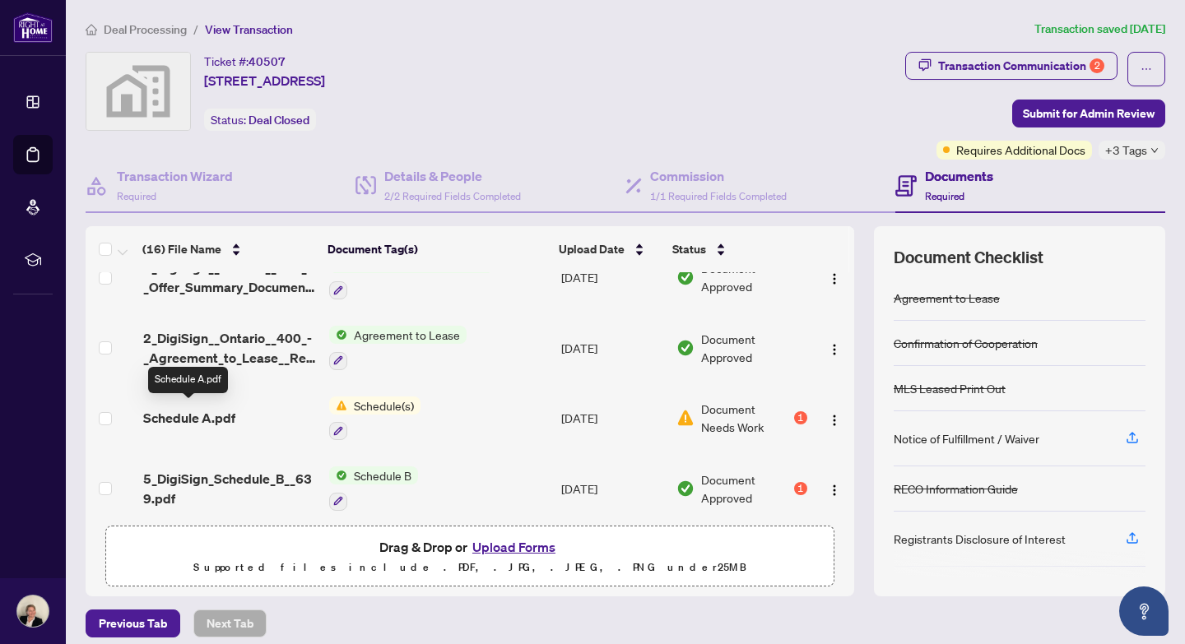
scroll to position [879, 0]
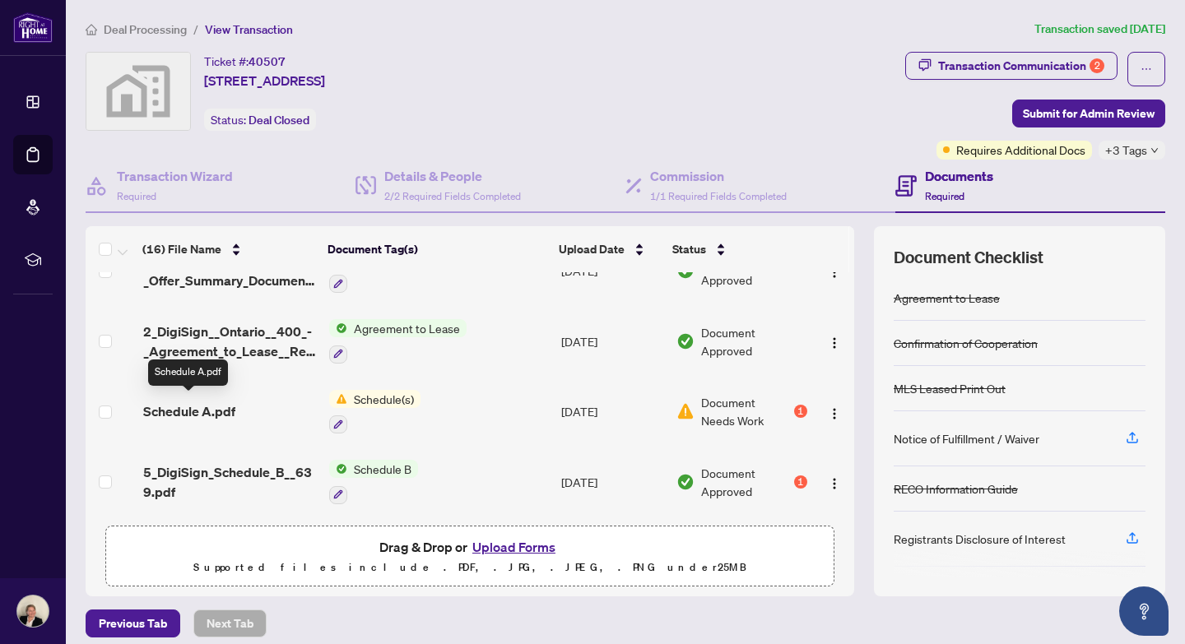
click at [179, 410] on span "Schedule A.pdf" at bounding box center [189, 412] width 92 height 20
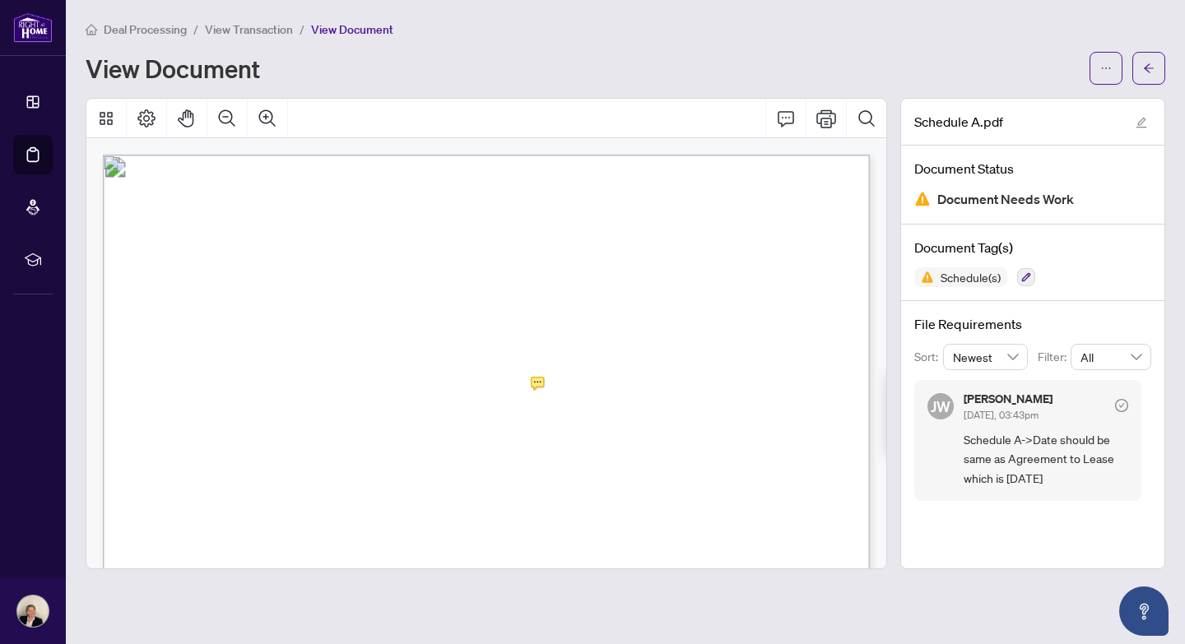
click at [840, 61] on div "View Document" at bounding box center [583, 68] width 994 height 26
click at [1148, 69] on icon "arrow-left" at bounding box center [1149, 69] width 12 height 12
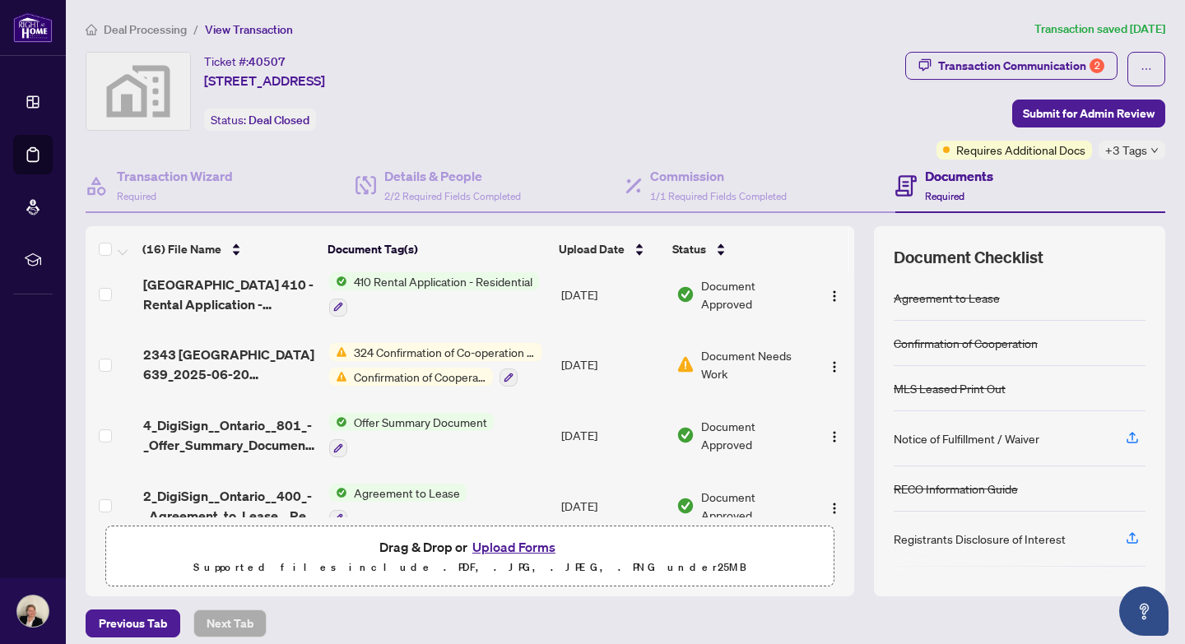
scroll to position [879, 0]
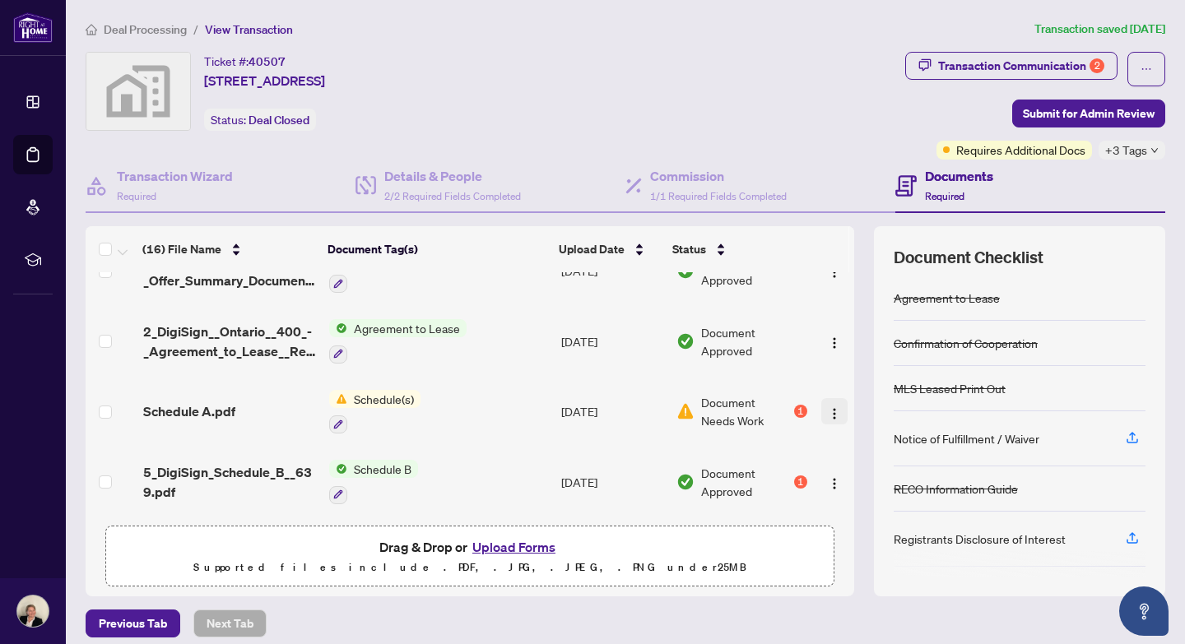
click at [831, 407] on img "button" at bounding box center [834, 413] width 13 height 13
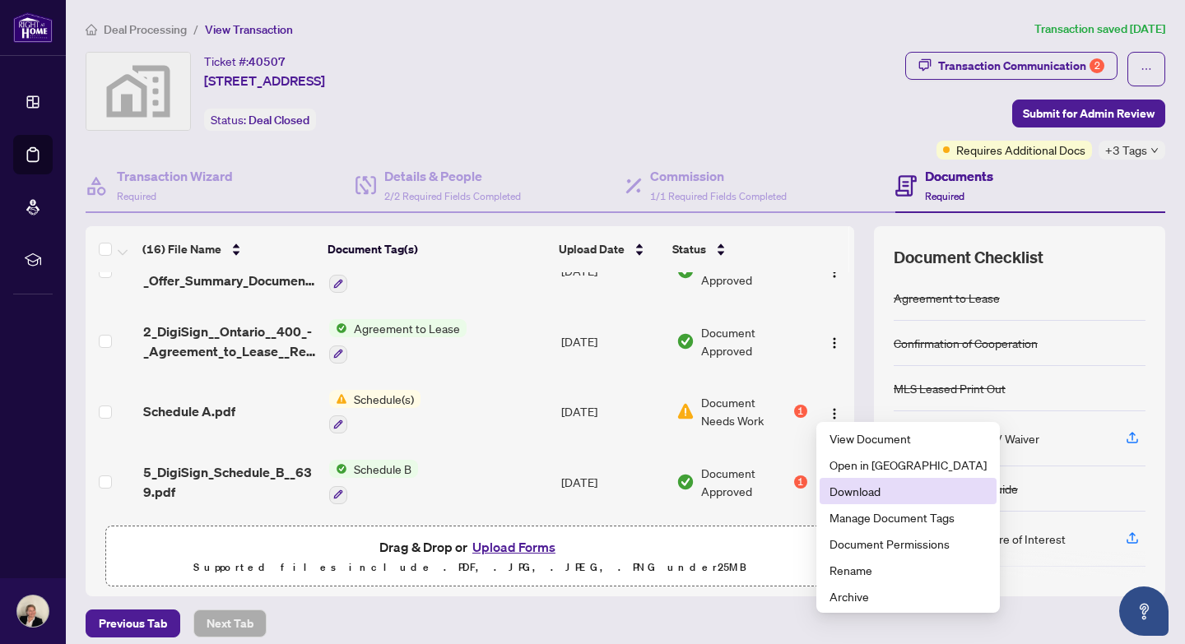
click at [846, 491] on span "Download" at bounding box center [908, 491] width 157 height 18
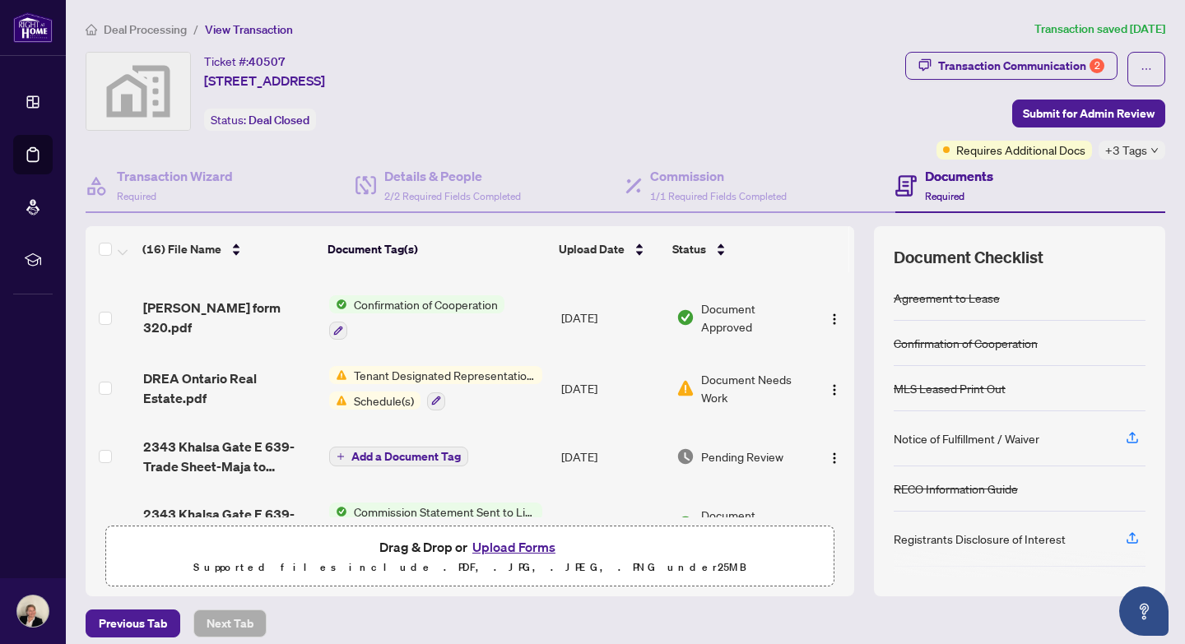
scroll to position [191, 0]
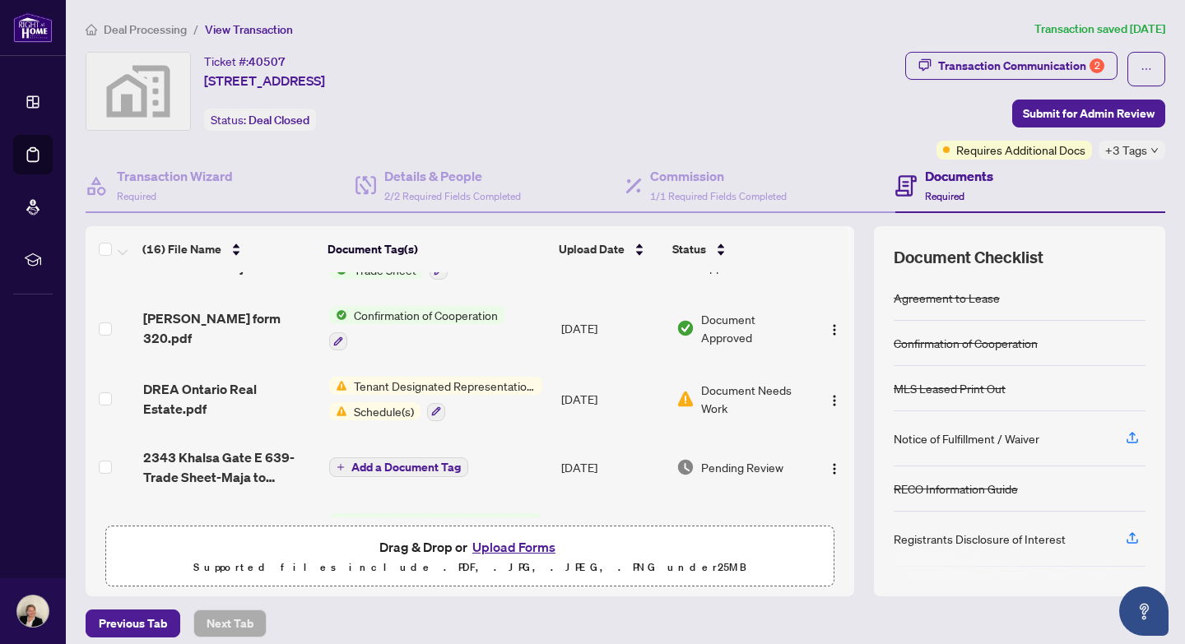
click at [391, 413] on span "Schedule(s)" at bounding box center [383, 411] width 73 height 18
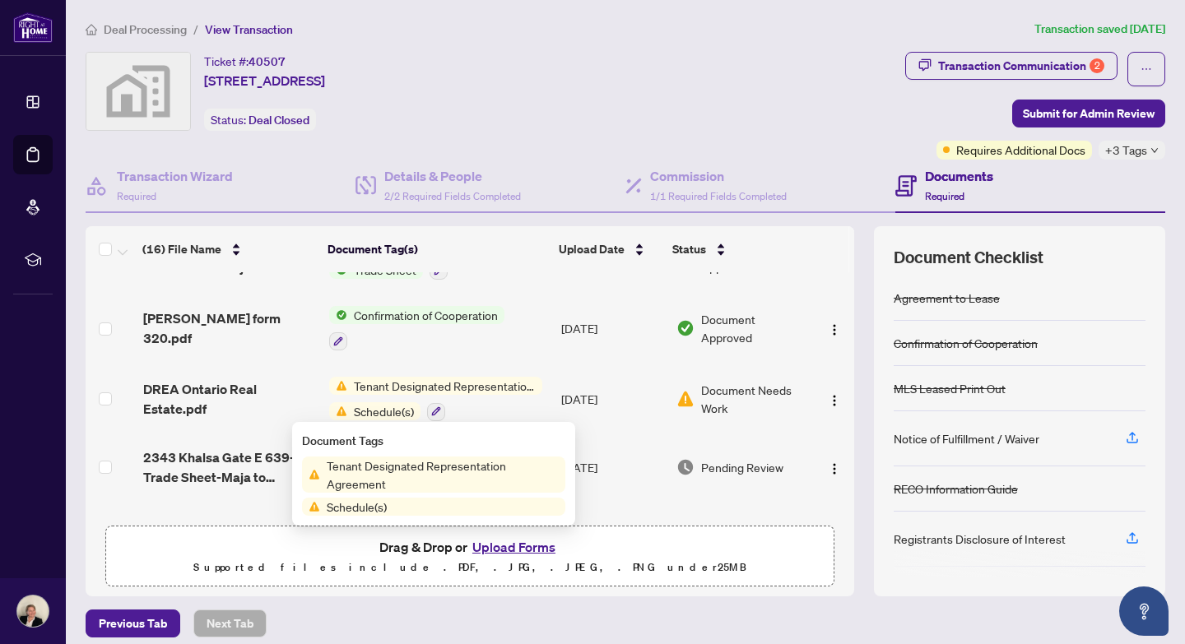
click at [528, 356] on td "Confirmation of Cooperation" at bounding box center [439, 328] width 233 height 71
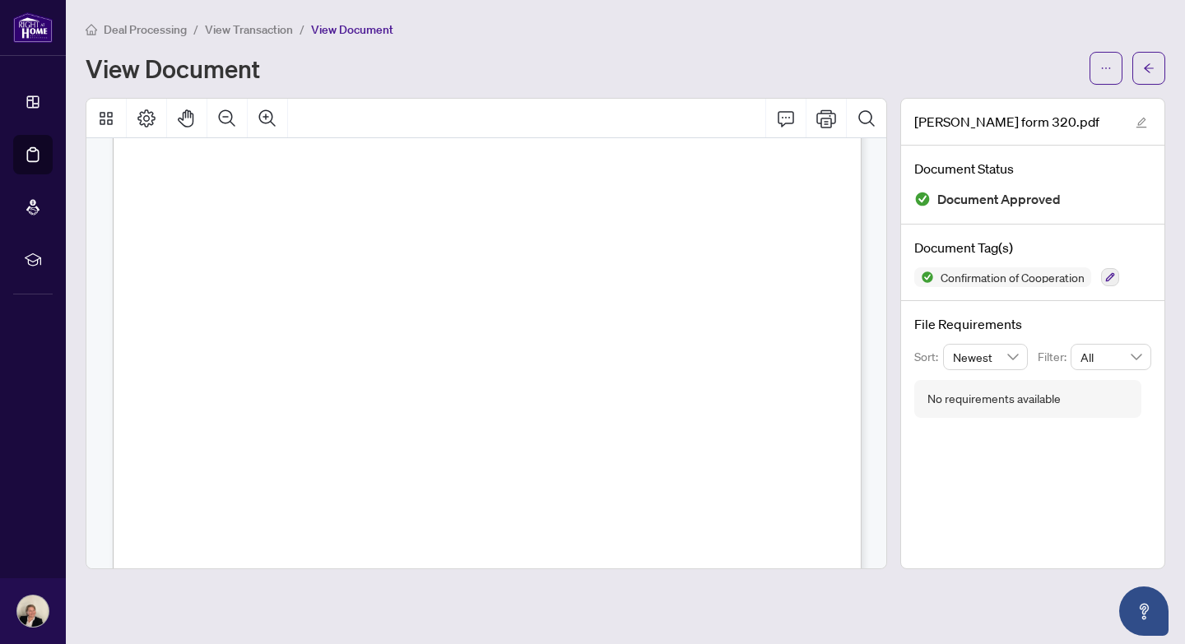
scroll to position [1606, 0]
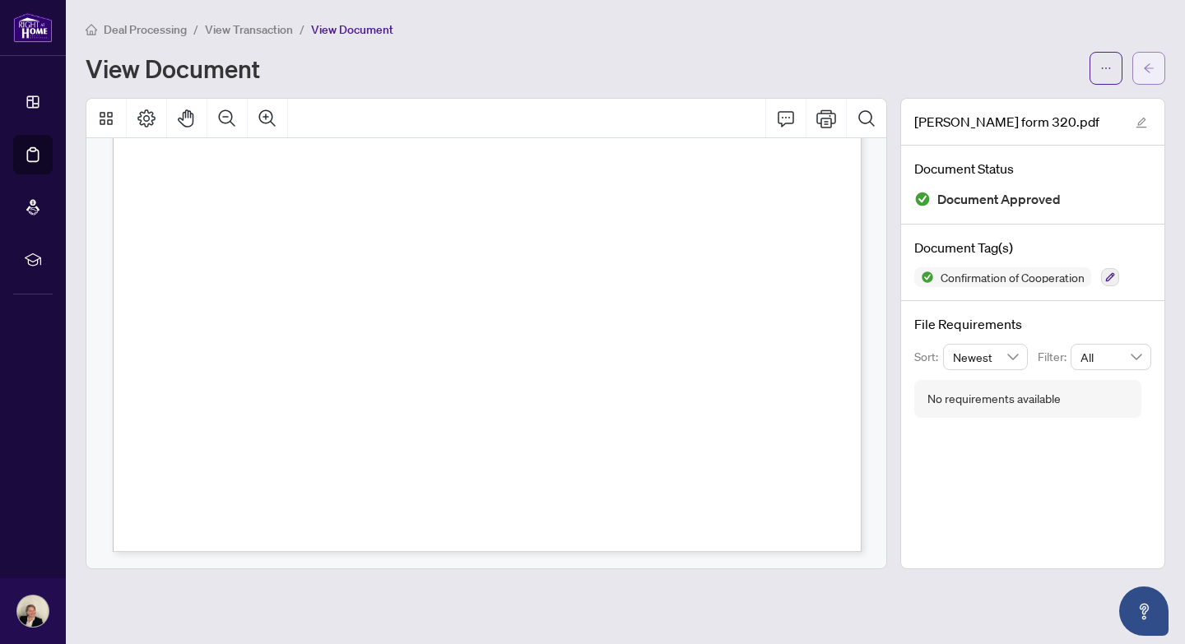
click at [1149, 58] on span "button" at bounding box center [1149, 68] width 12 height 26
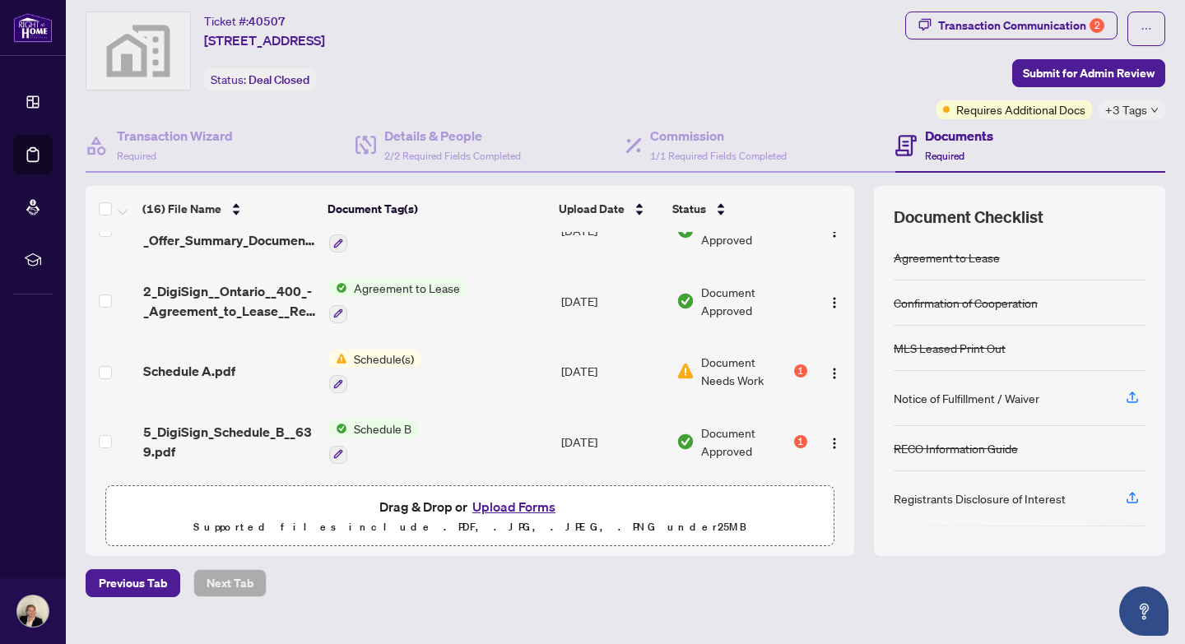
scroll to position [48, 0]
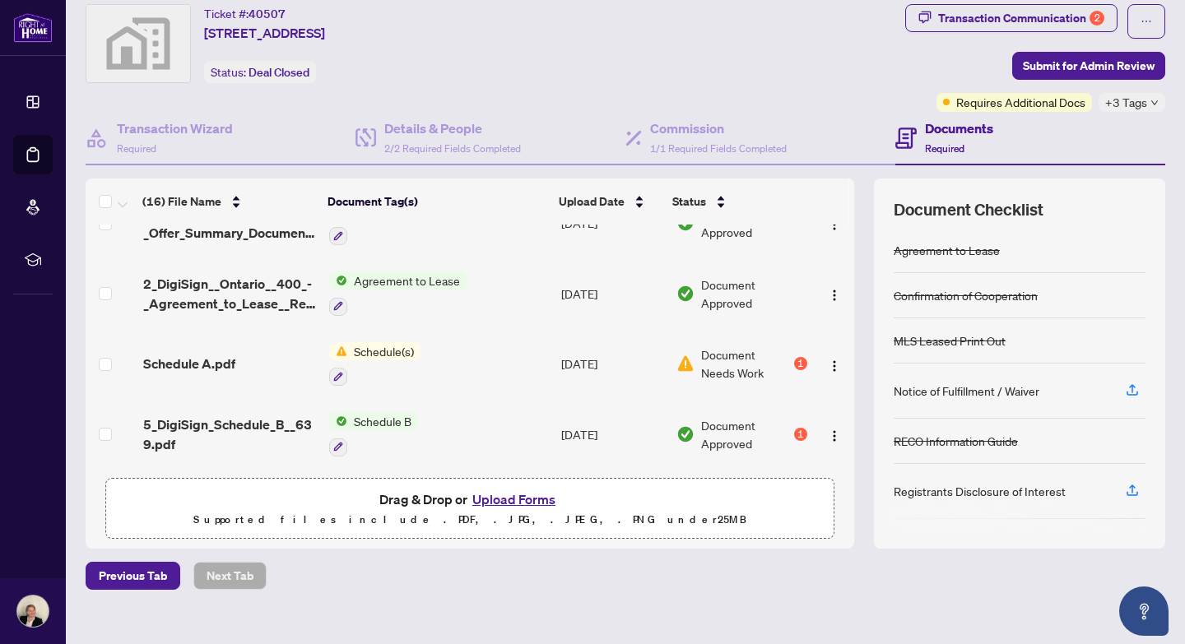
click at [385, 416] on span "Schedule B" at bounding box center [382, 421] width 71 height 18
click at [831, 432] on img "button" at bounding box center [834, 436] width 13 height 13
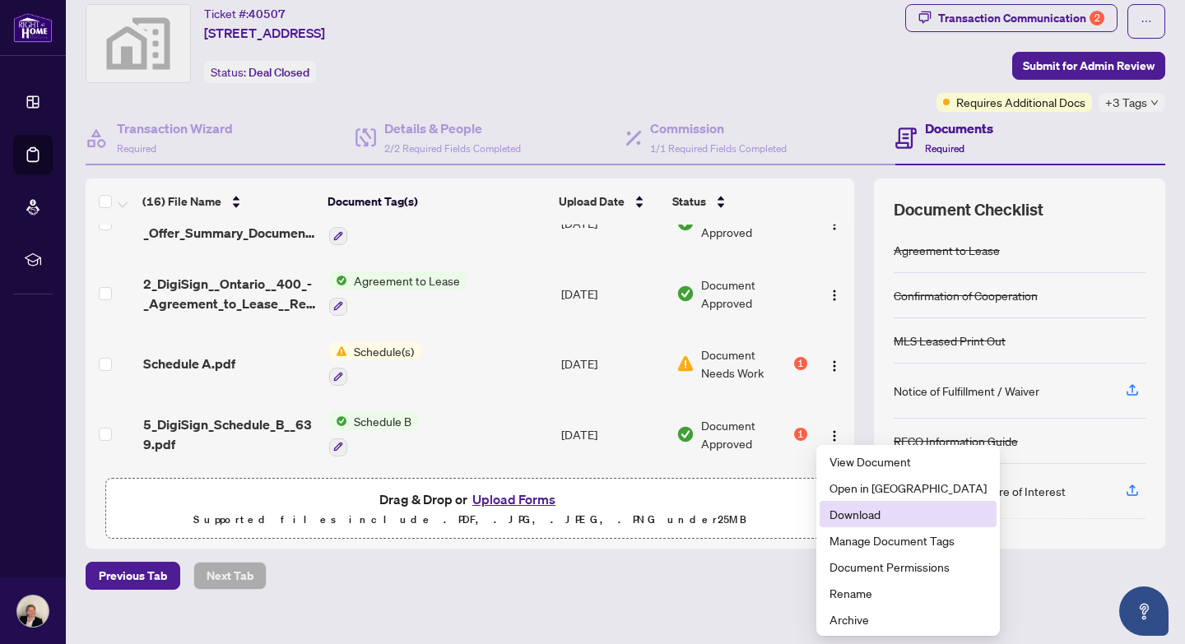
click at [850, 515] on span "Download" at bounding box center [908, 514] width 157 height 18
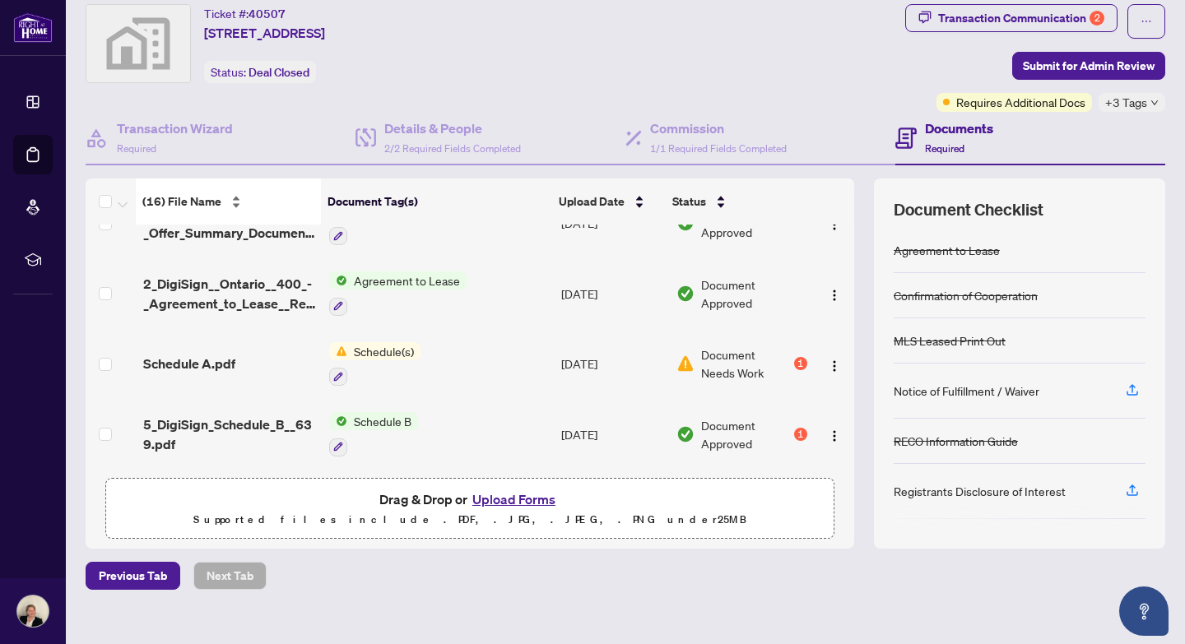
scroll to position [0, 0]
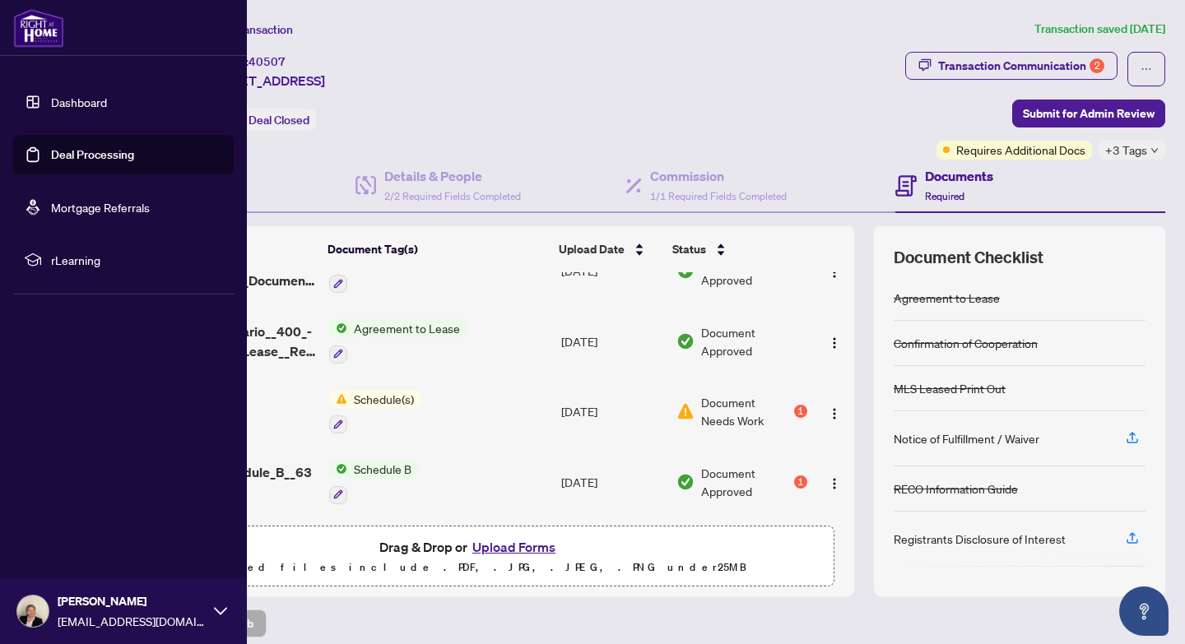
click at [51, 155] on link "Deal Processing" at bounding box center [92, 154] width 83 height 15
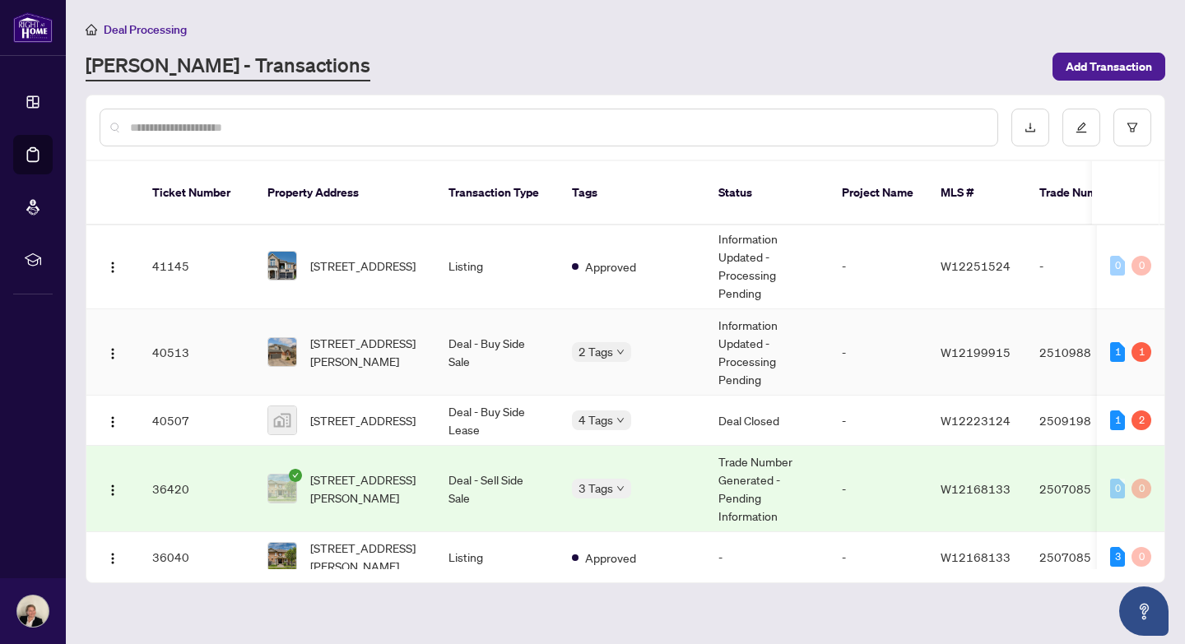
scroll to position [209, 0]
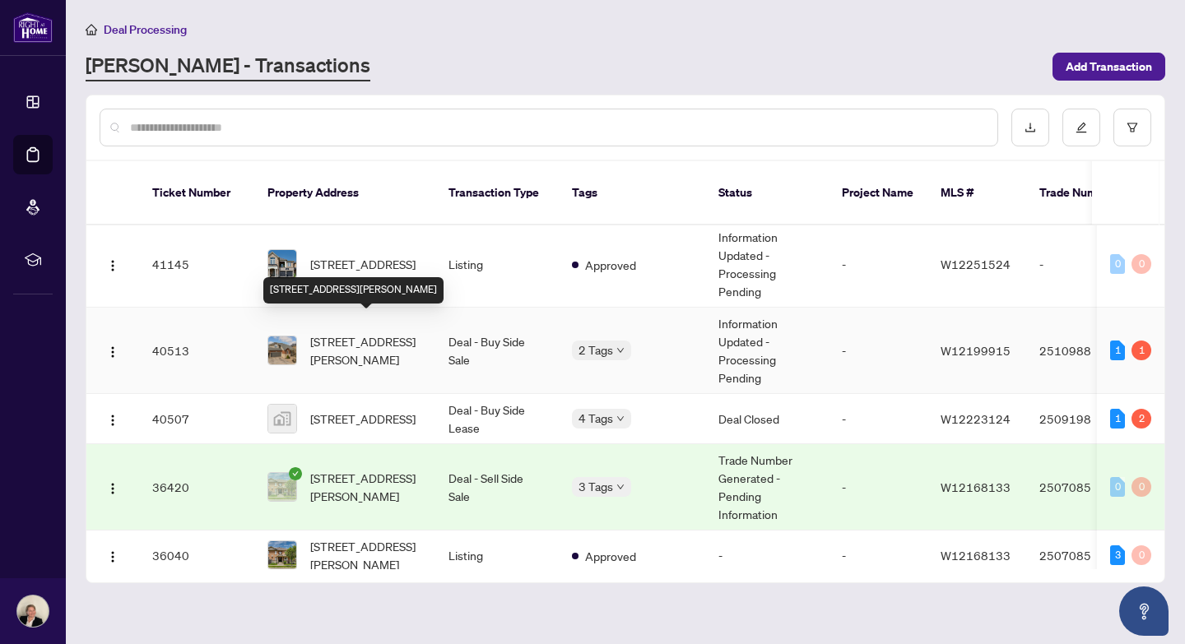
click at [374, 337] on span "[STREET_ADDRESS][PERSON_NAME]" at bounding box center [366, 350] width 112 height 36
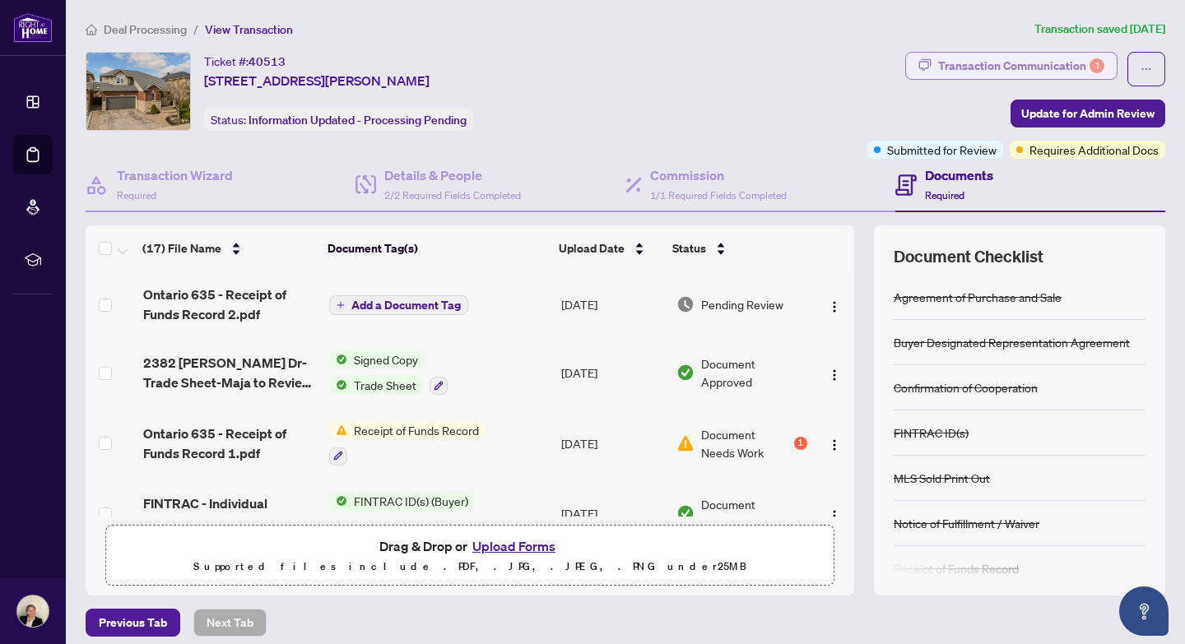
click at [978, 67] on div "Transaction Communication 1" at bounding box center [1021, 66] width 166 height 26
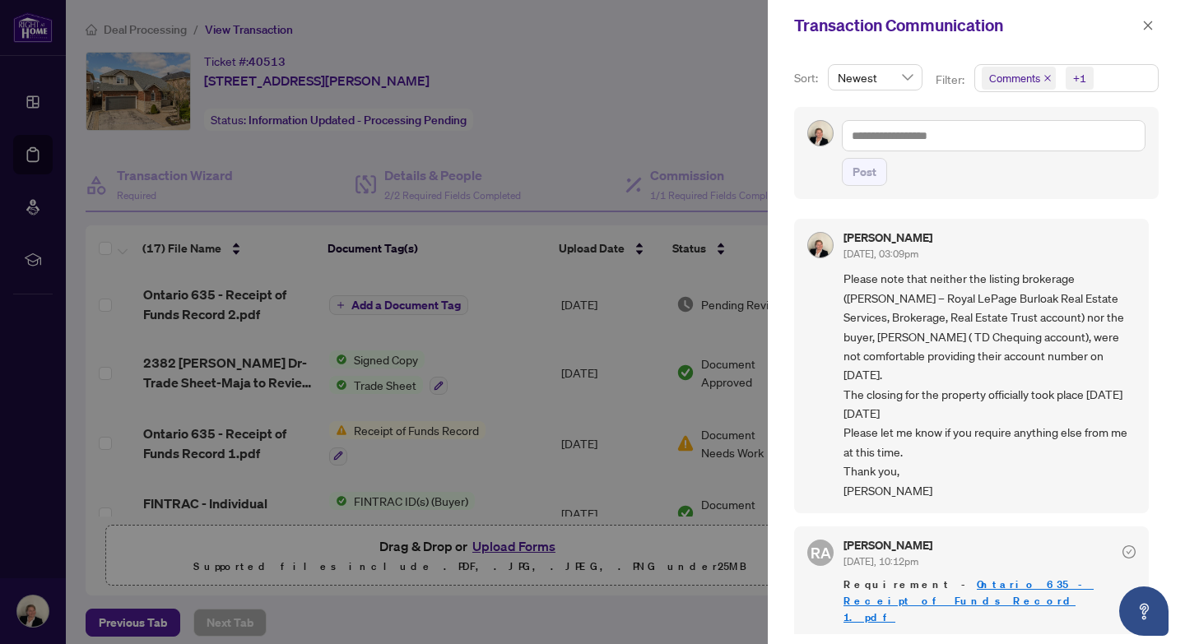
click at [688, 95] on div at bounding box center [592, 322] width 1185 height 644
click at [1155, 30] on button "button" at bounding box center [1147, 26] width 21 height 20
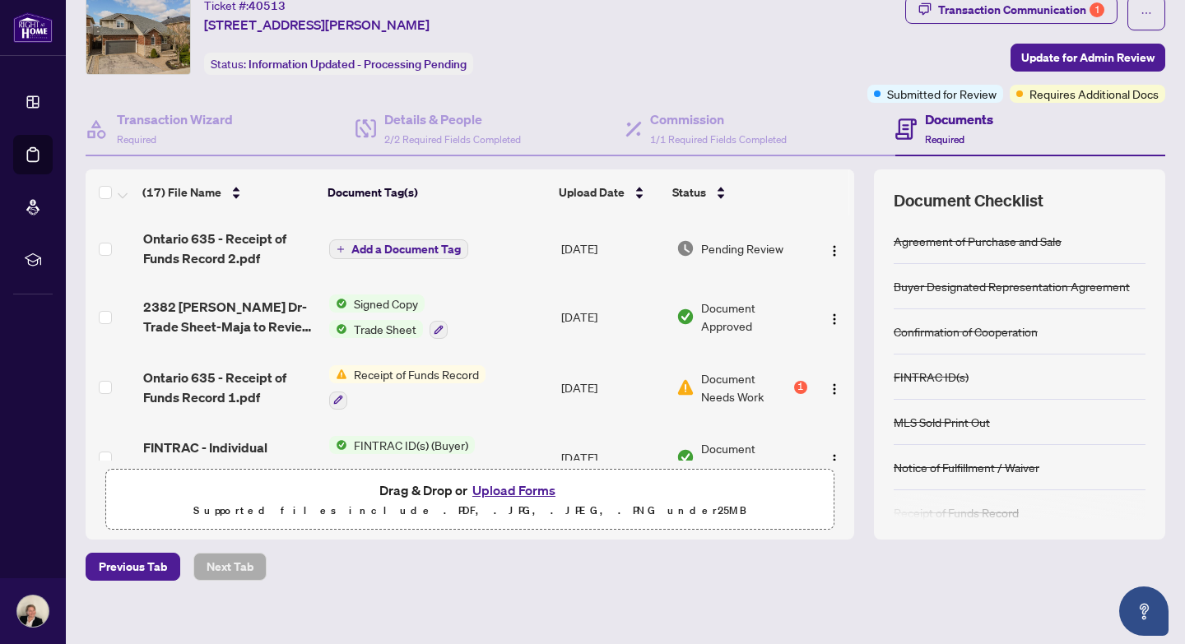
scroll to position [69, 0]
